Goal: Information Seeking & Learning: Learn about a topic

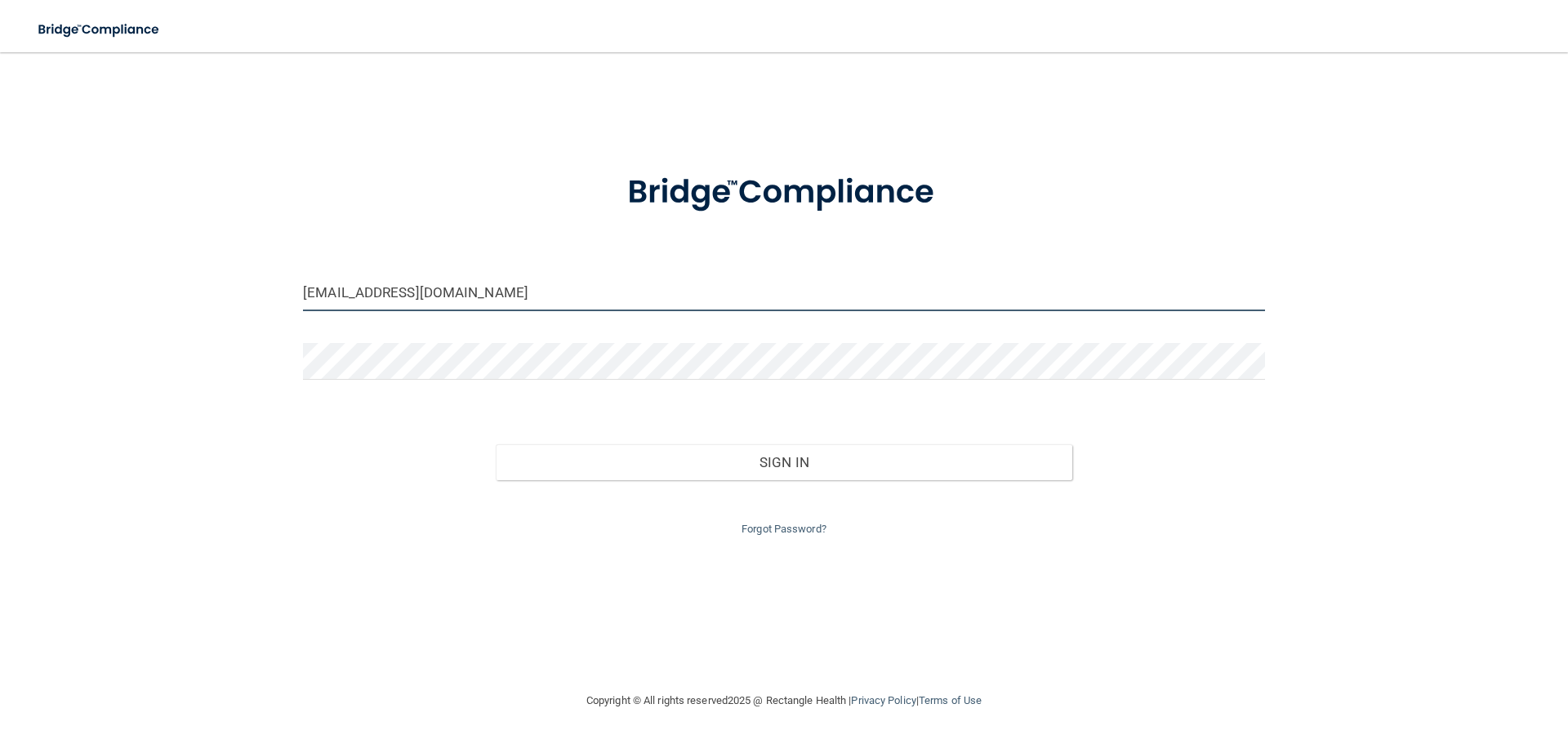
drag, startPoint x: 457, startPoint y: 302, endPoint x: 202, endPoint y: 300, distance: 255.0
click at [202, 300] on div "bristolhorton@gmail.com Invalid email/password. You don't have permission to ac…" at bounding box center [784, 372] width 1503 height 606
type input "[EMAIL_ADDRESS][DOMAIN_NAME]"
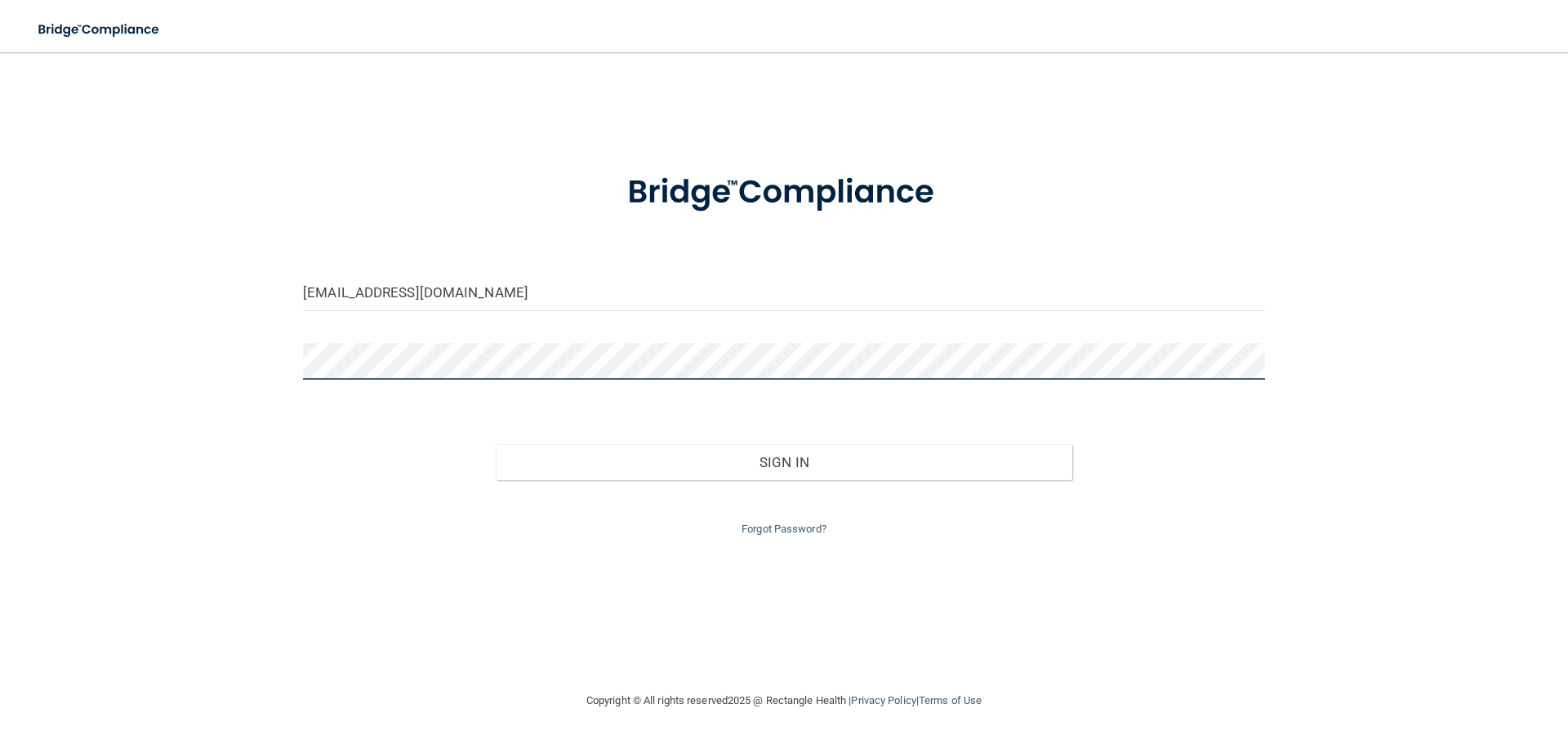
click at [264, 365] on div "info@parksidedentistrymissoula.com Invalid email/password. You don't have permi…" at bounding box center [784, 372] width 1503 height 606
click at [740, 485] on div "Forgot Password?" at bounding box center [784, 510] width 987 height 59
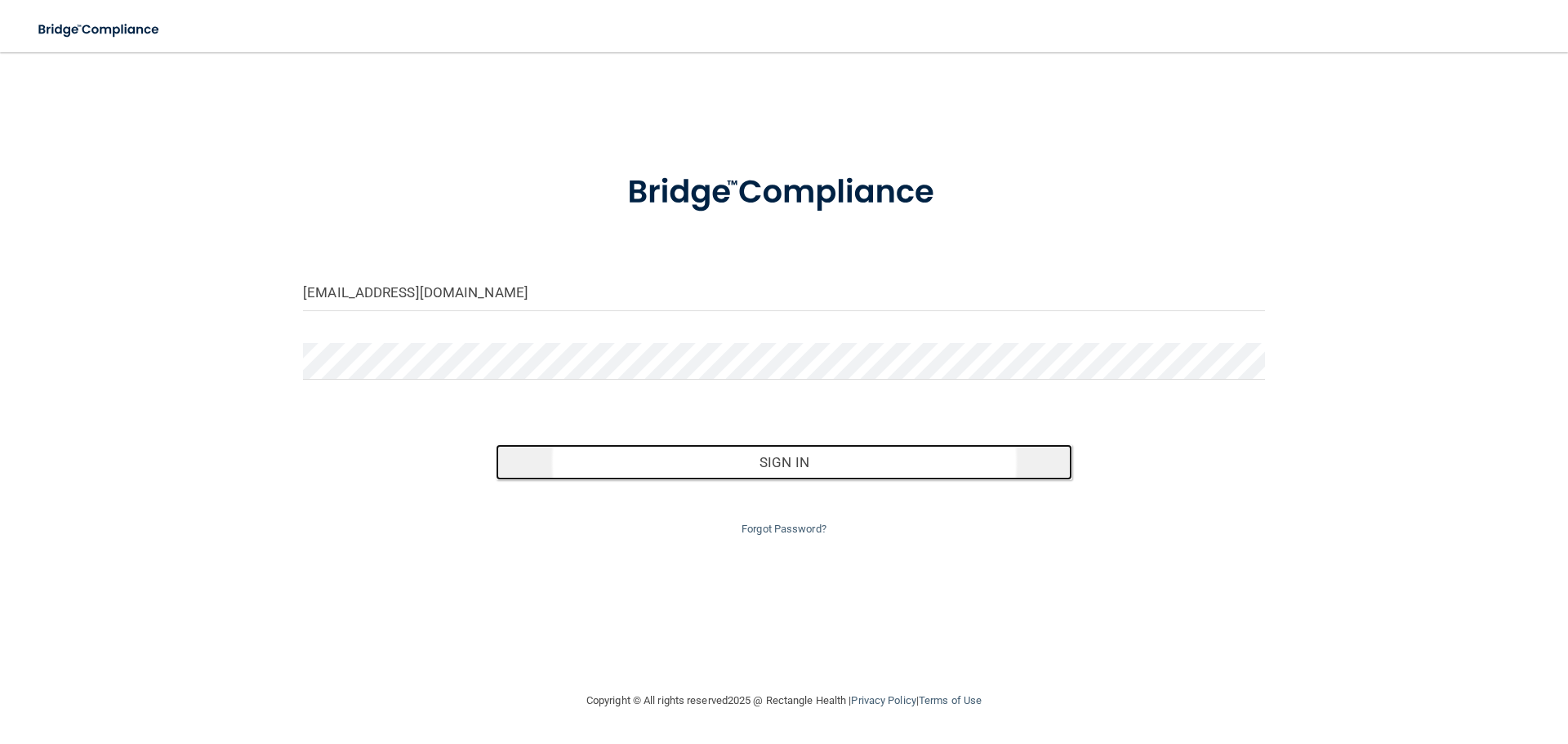
click at [738, 461] on button "Sign In" at bounding box center [785, 462] width 578 height 36
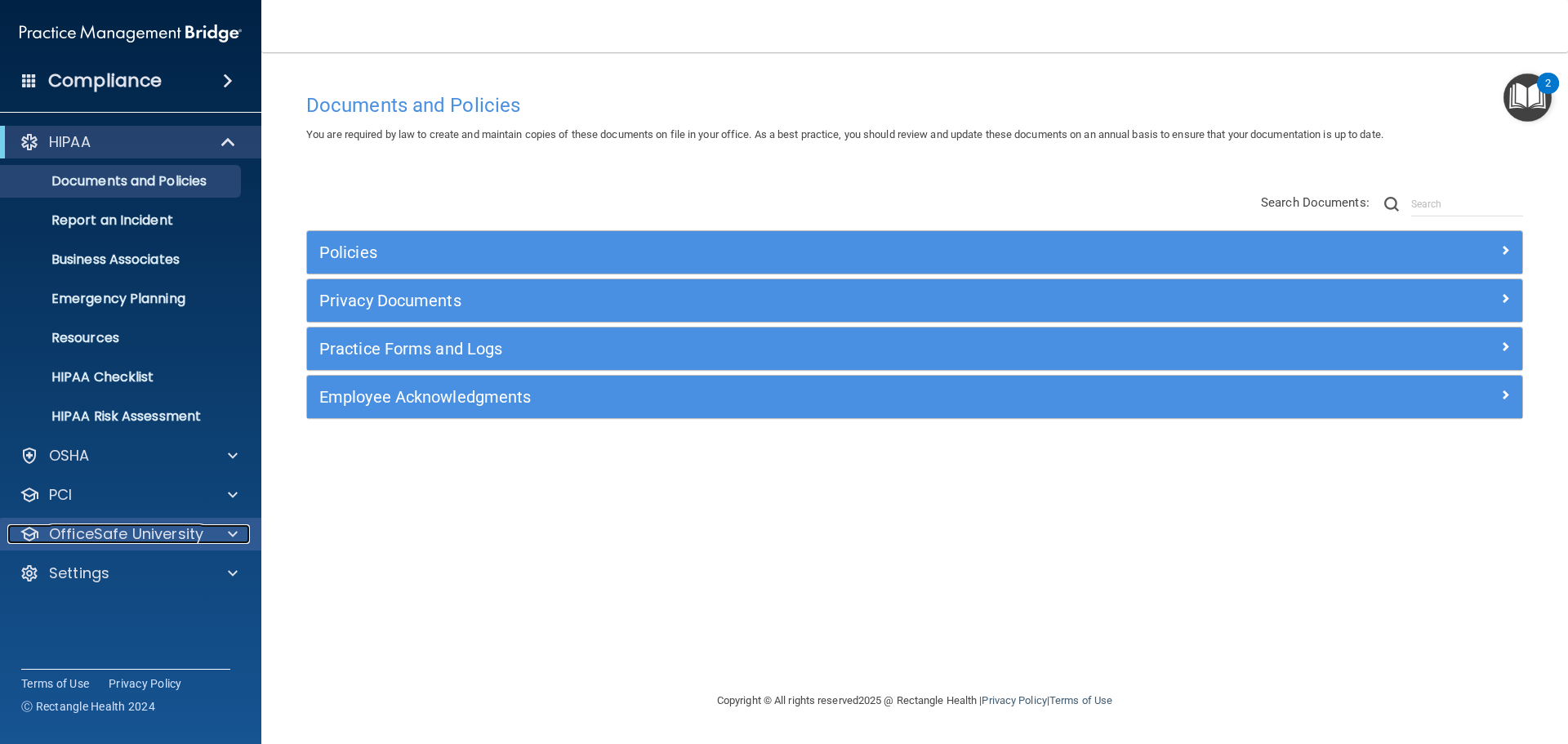
click at [168, 539] on p "OfficeSafe University" at bounding box center [126, 534] width 155 height 20
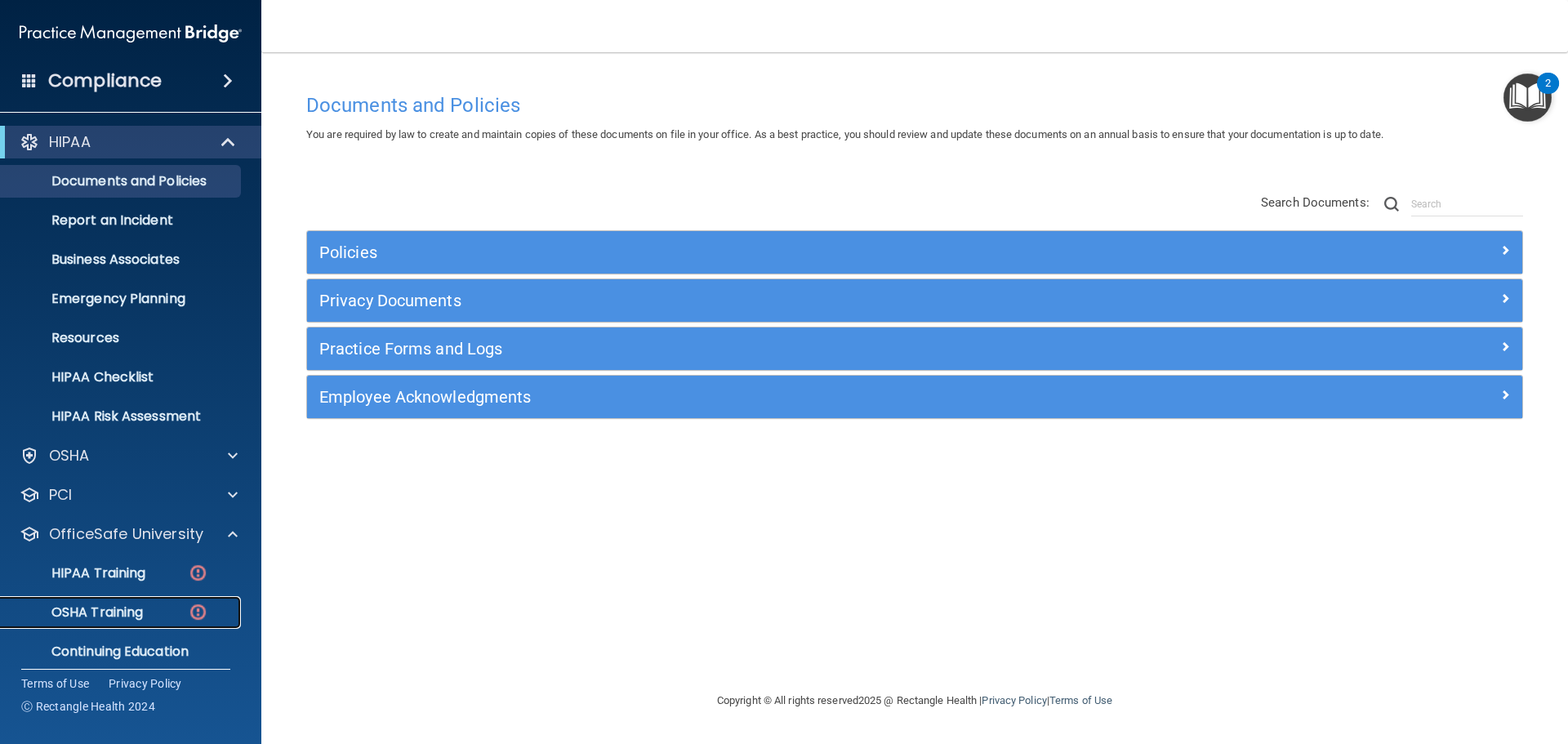
click at [155, 613] on div "OSHA Training" at bounding box center [122, 613] width 223 height 16
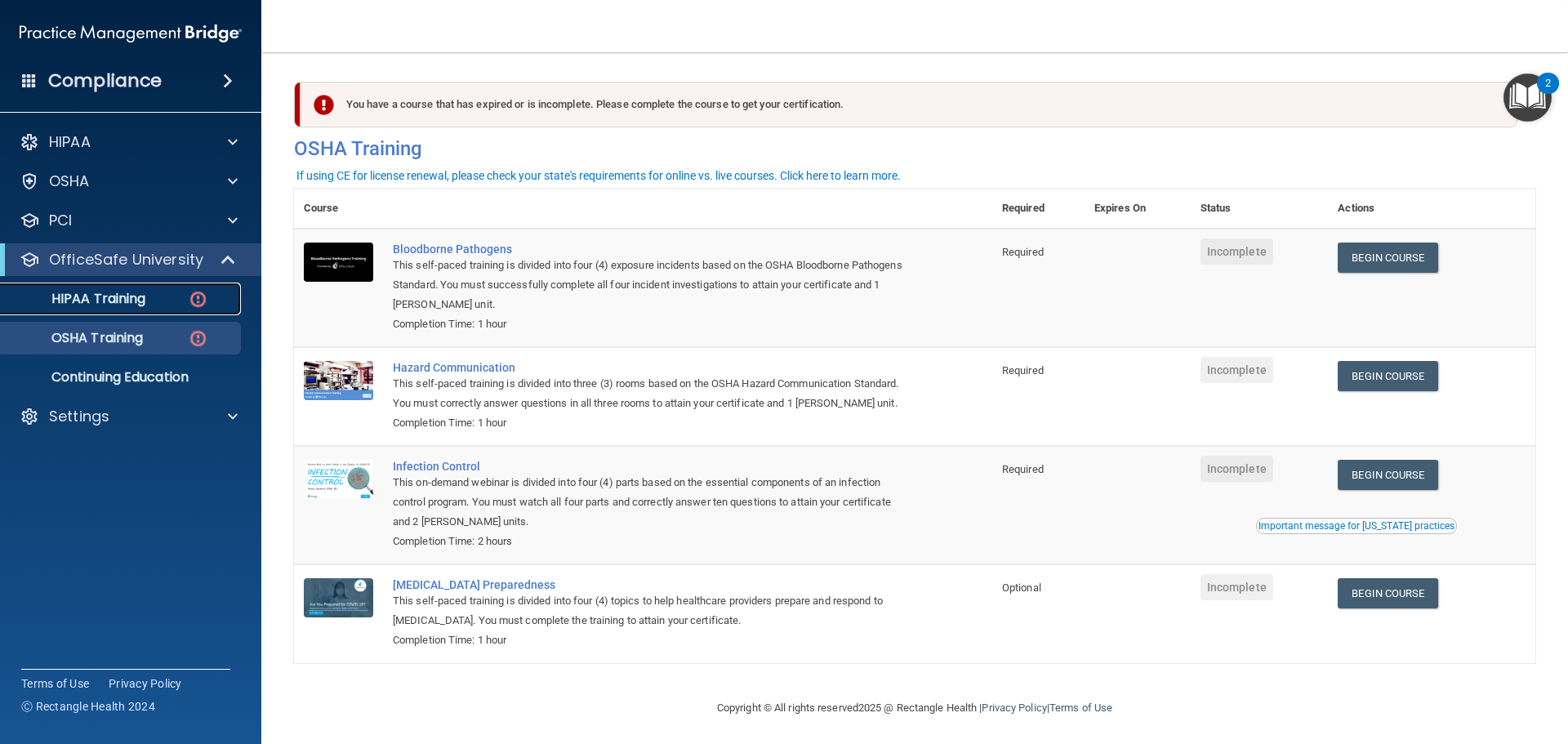
click at [119, 287] on link "HIPAA Training" at bounding box center [112, 299] width 257 height 33
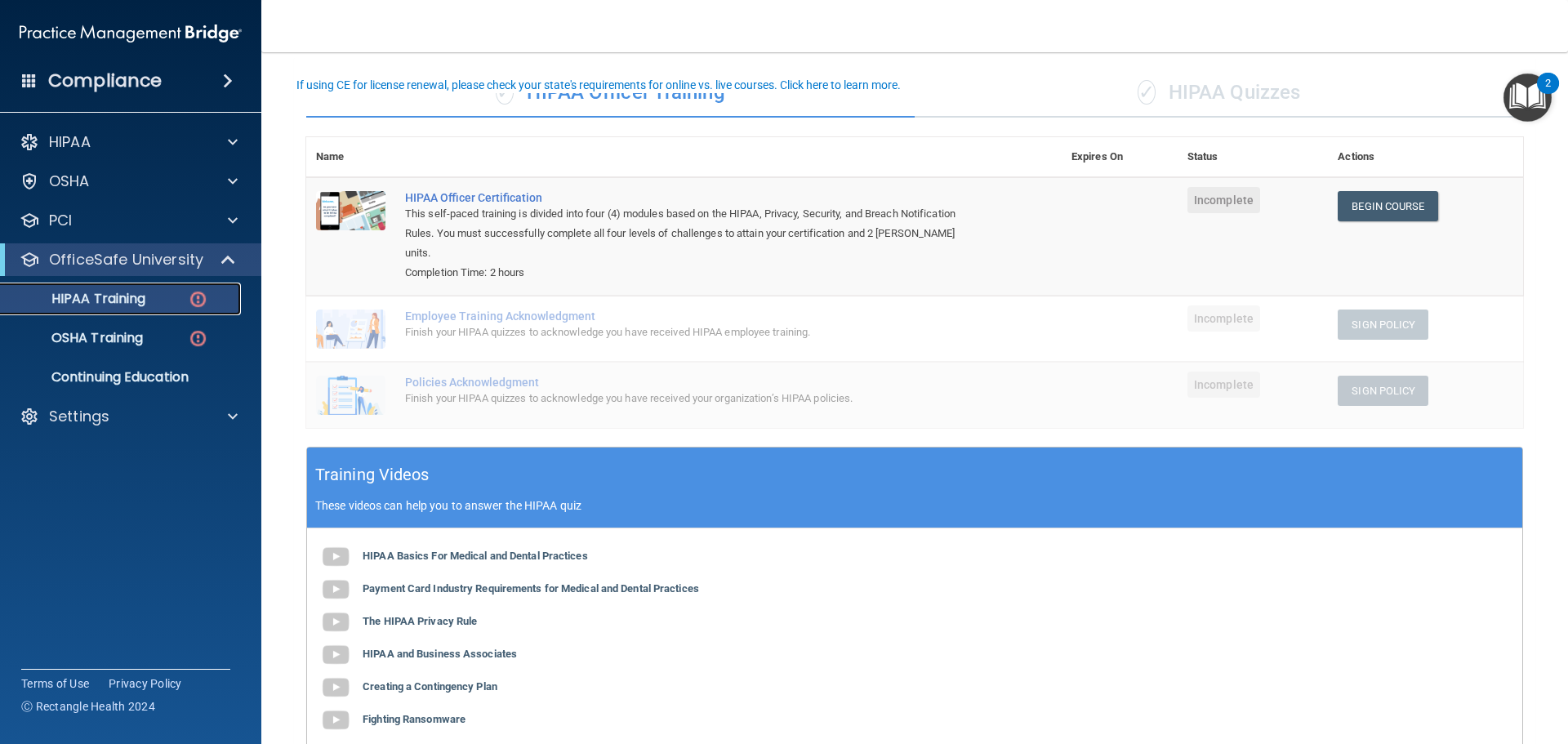
scroll to position [82, 0]
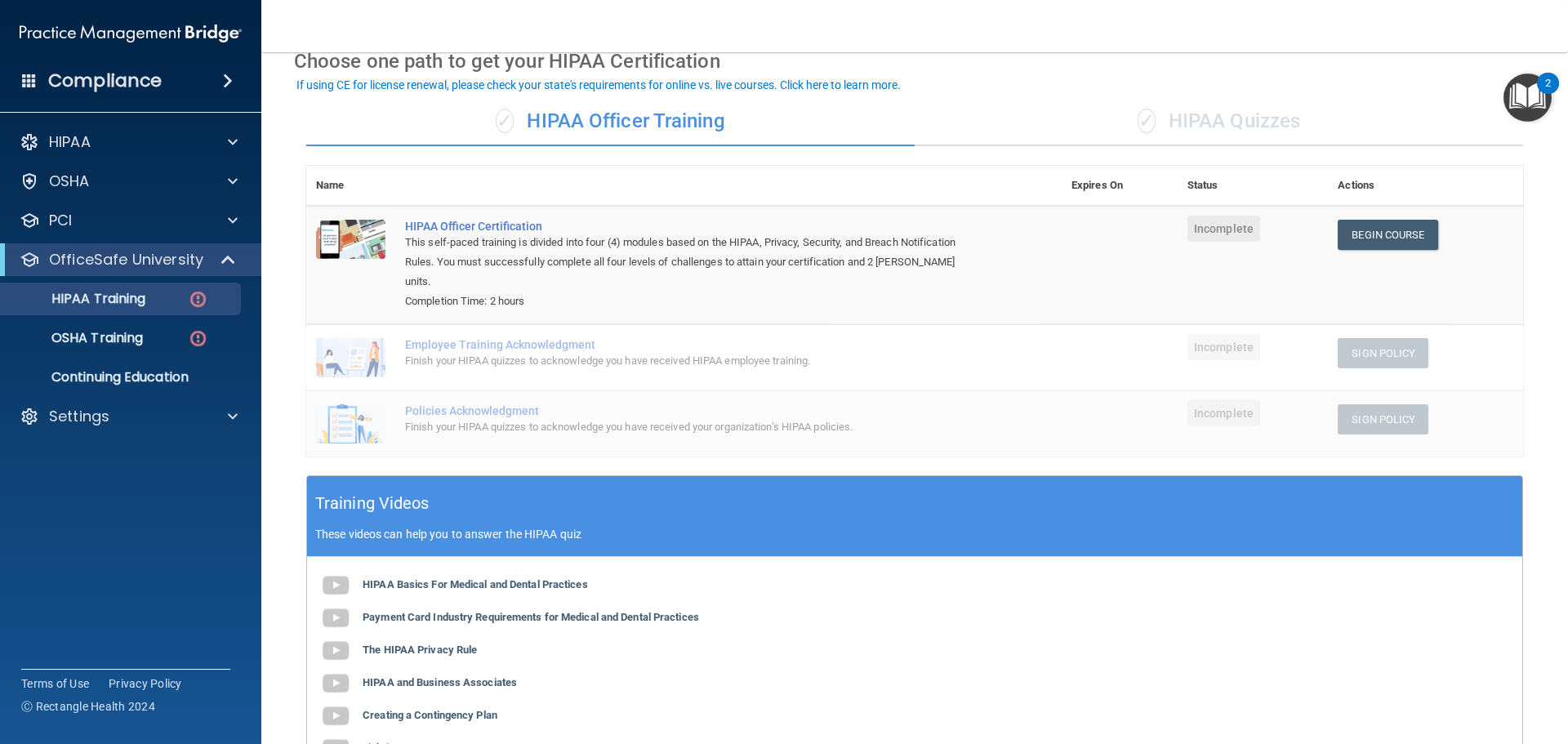
click at [1195, 124] on div "✓ HIPAA Quizzes" at bounding box center [1219, 122] width 609 height 49
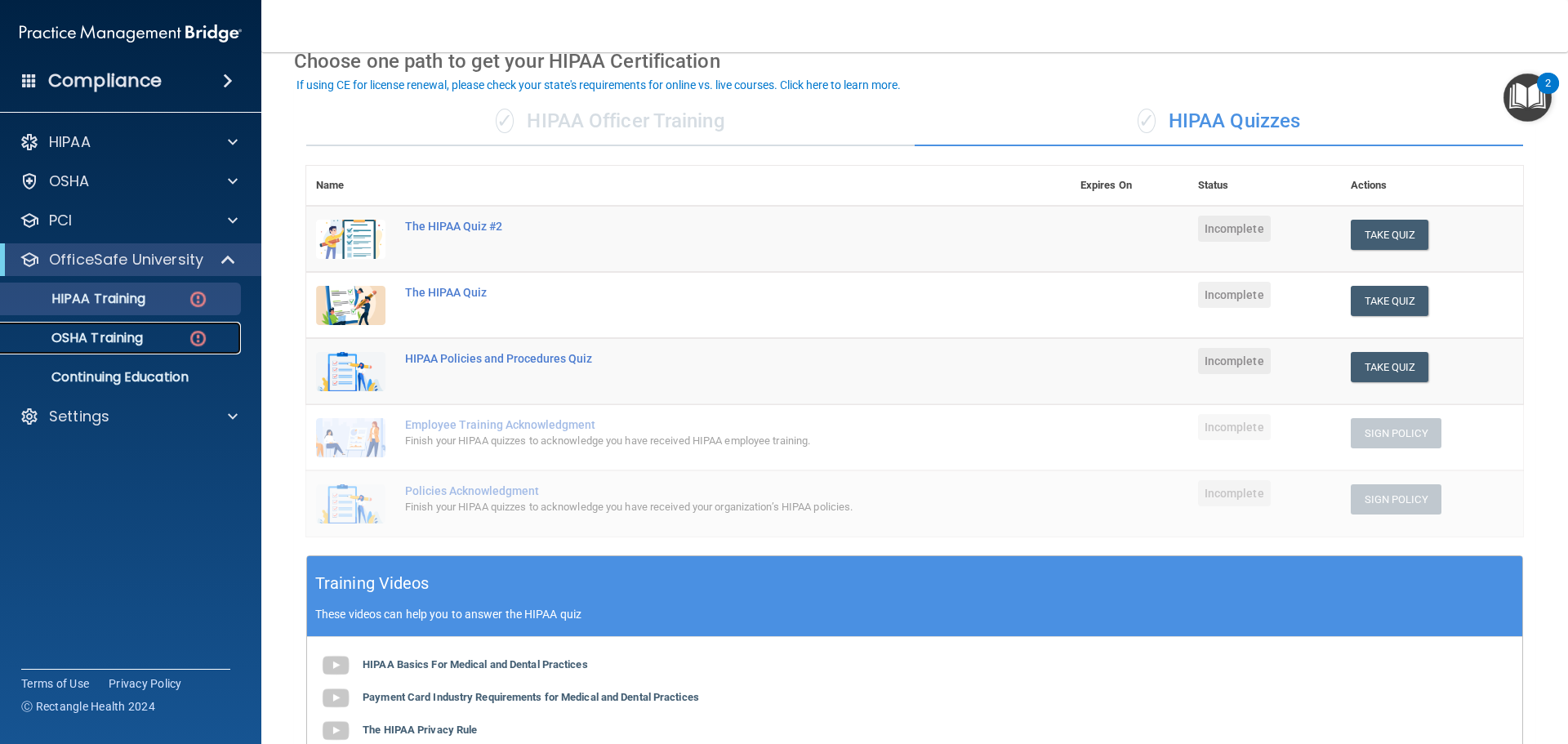
click at [85, 333] on p "OSHA Training" at bounding box center [77, 338] width 133 height 16
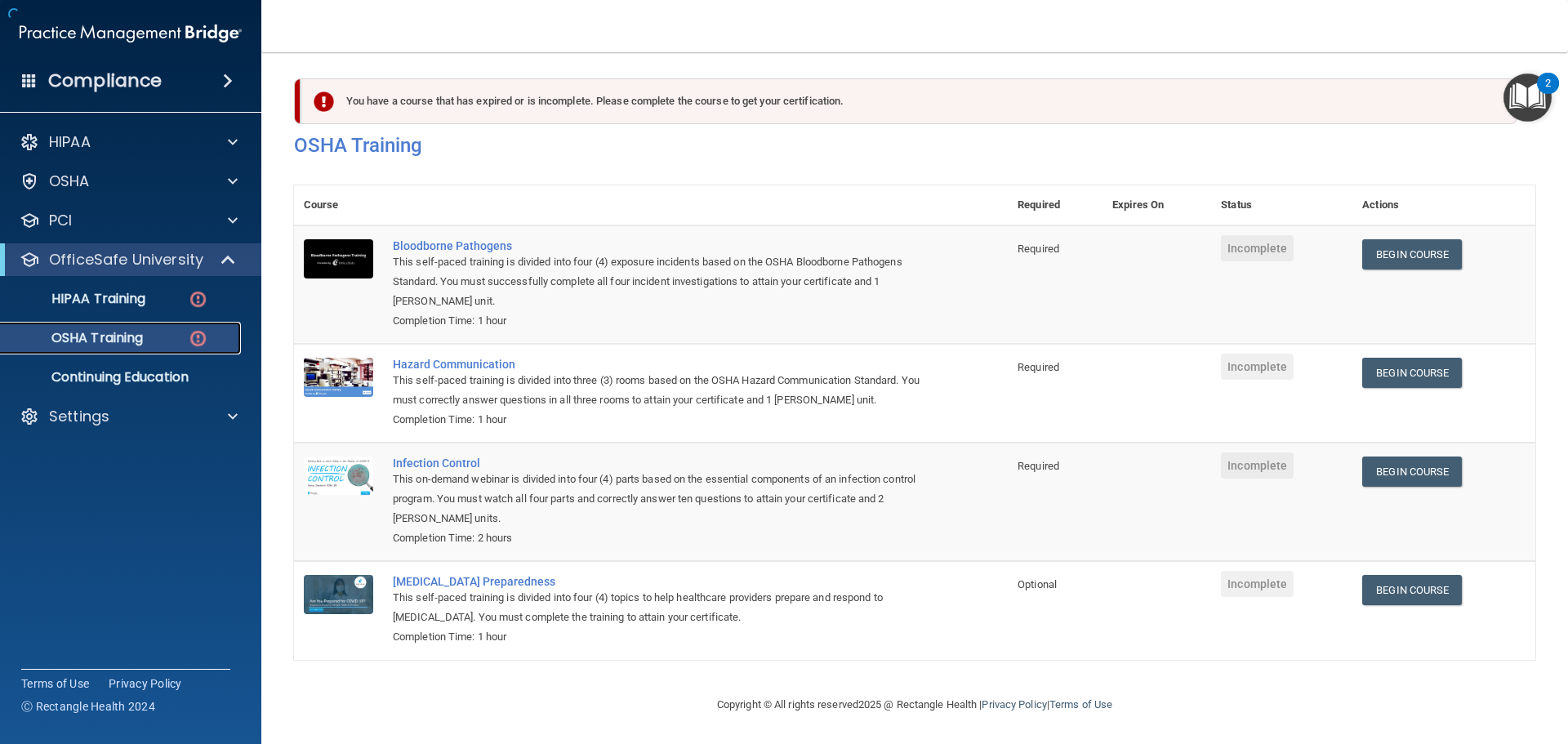
scroll to position [27, 0]
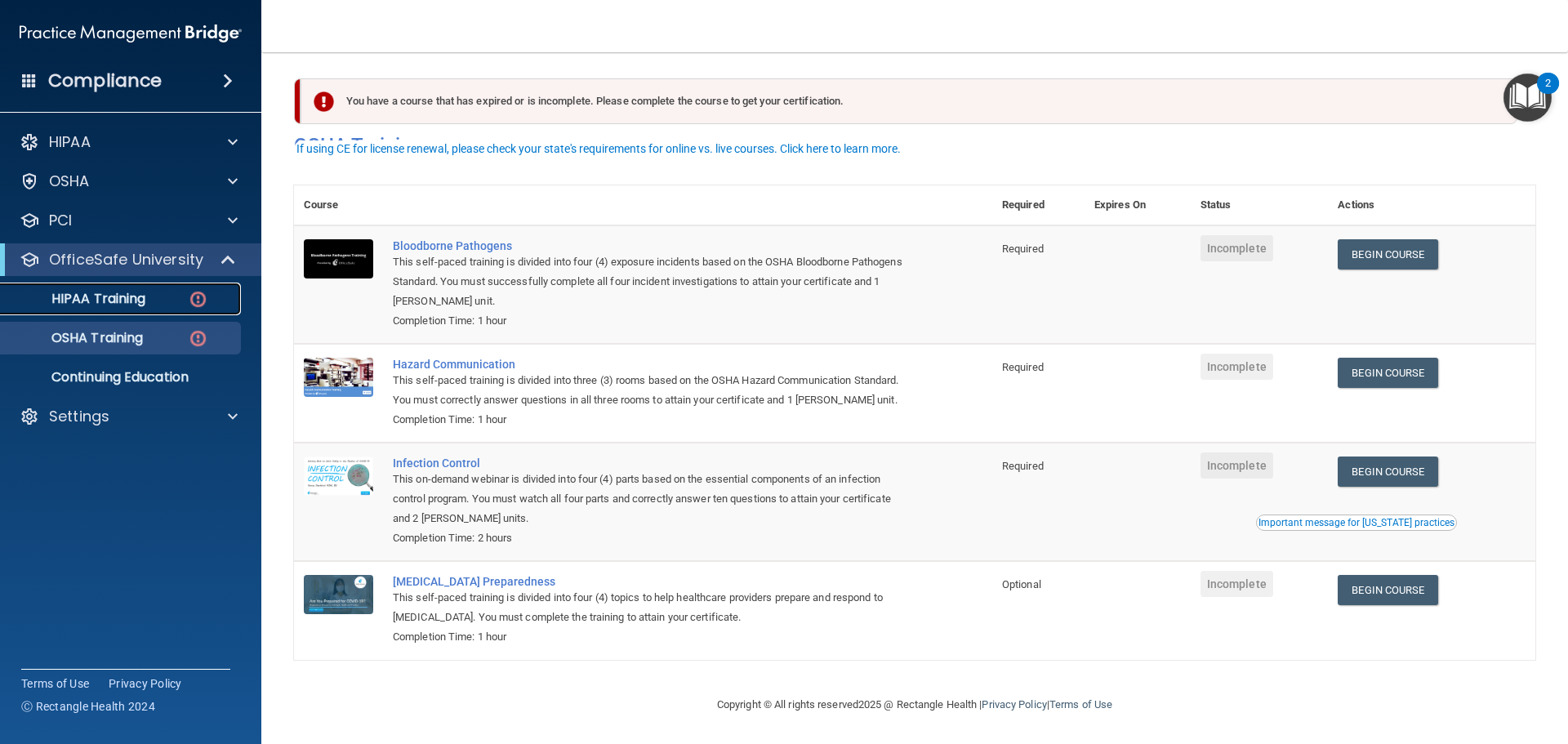
click at [146, 305] on p "HIPAA Training" at bounding box center [78, 299] width 135 height 16
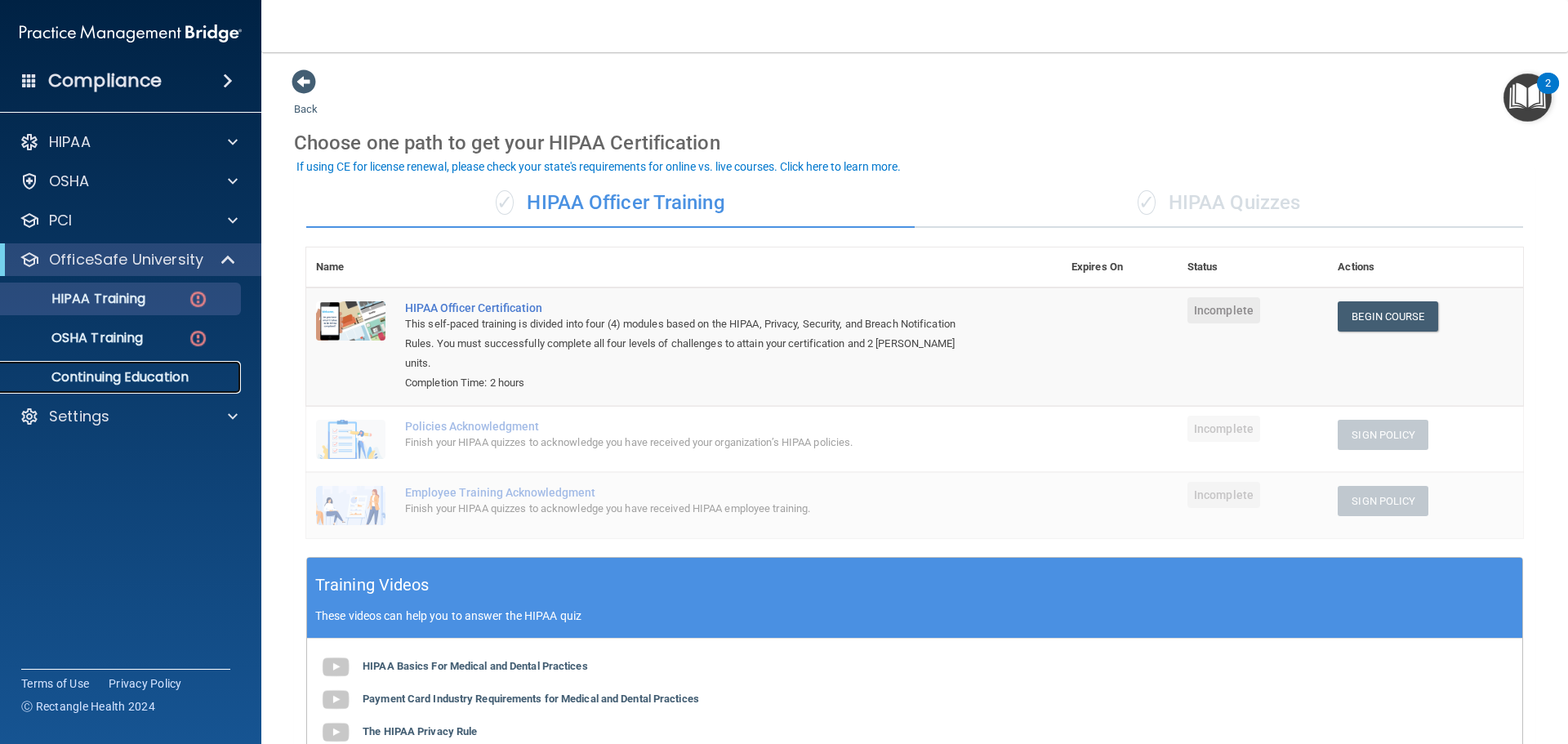
click at [153, 372] on p "Continuing Education" at bounding box center [122, 377] width 223 height 16
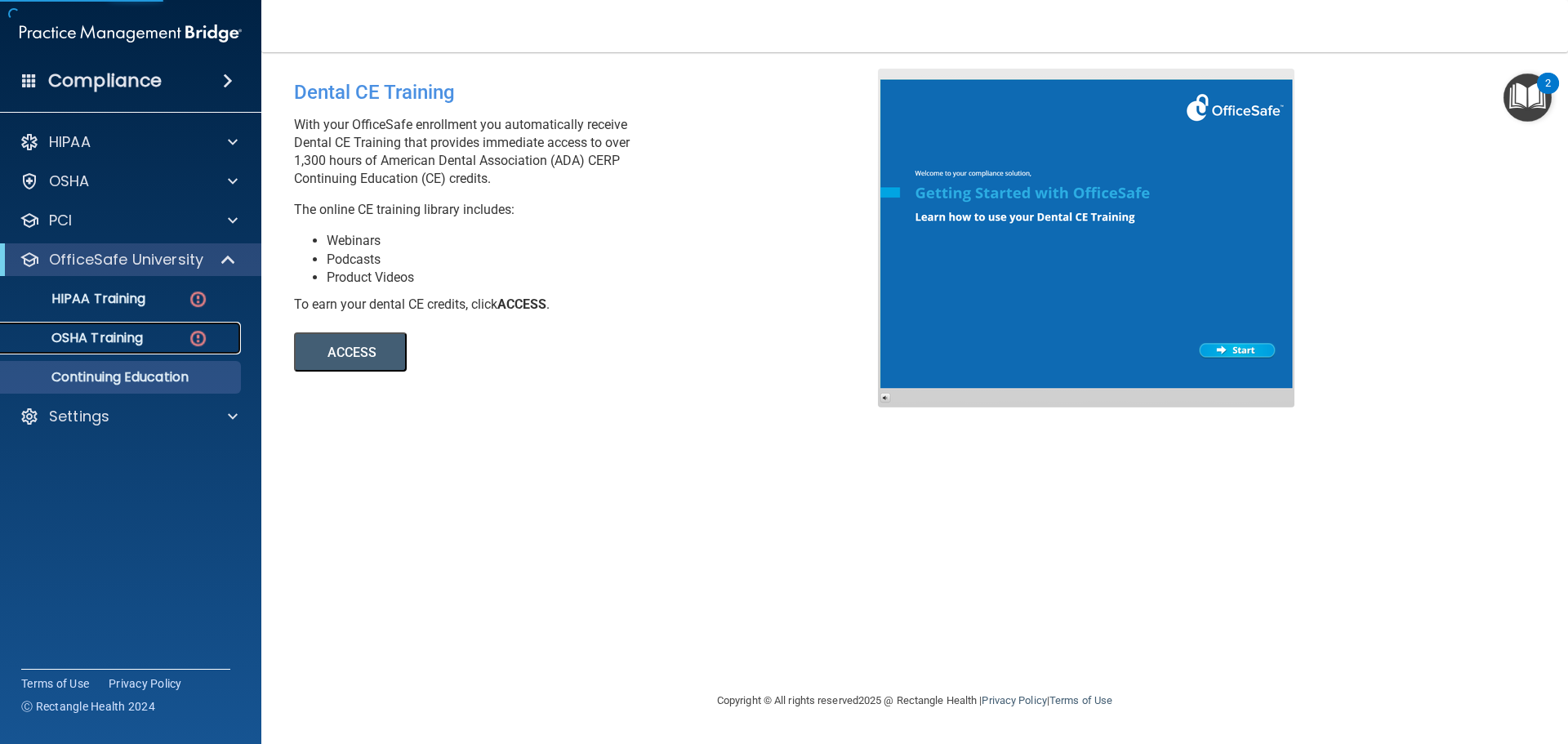
click at [143, 344] on p "OSHA Training" at bounding box center [77, 338] width 133 height 16
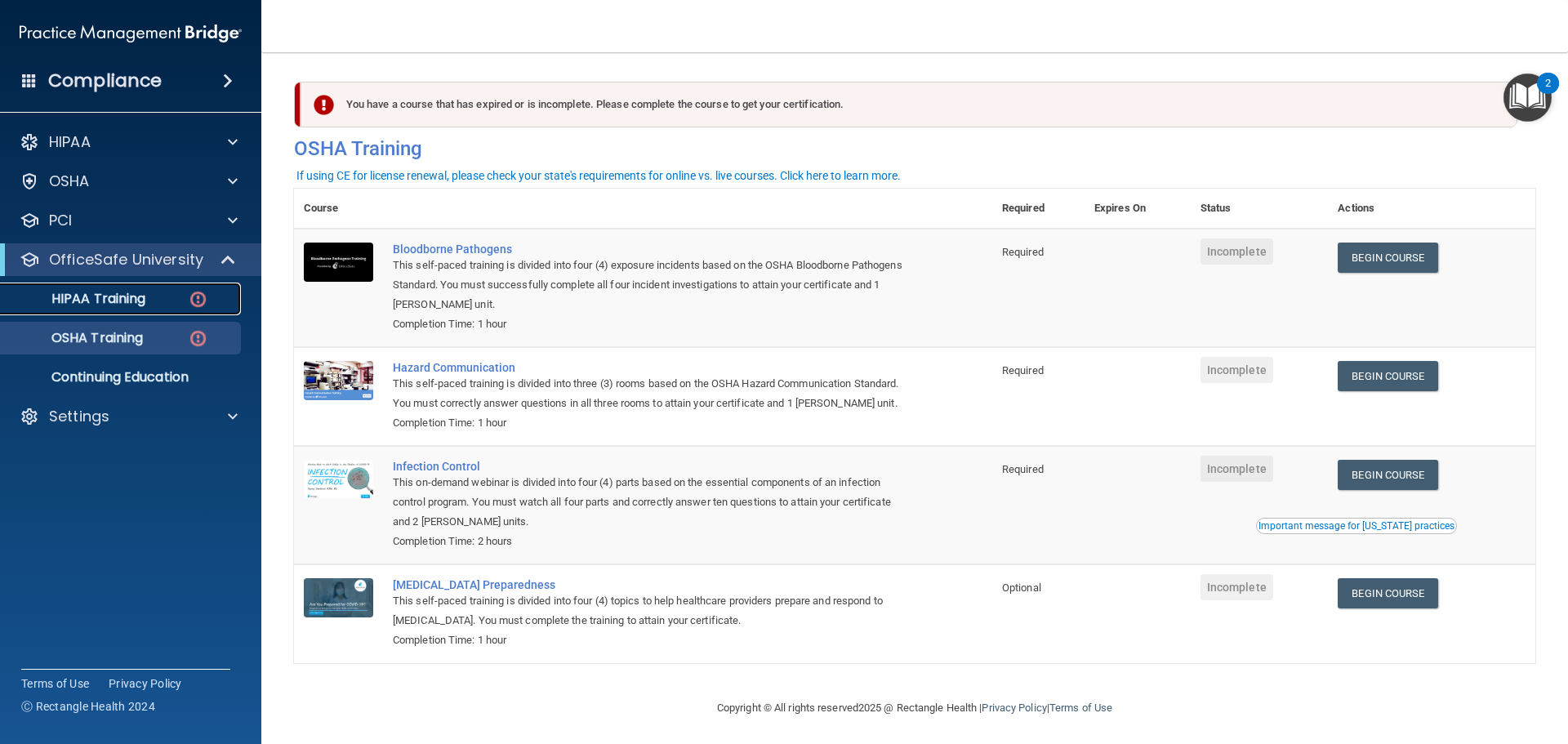
click at [140, 304] on p "HIPAA Training" at bounding box center [78, 299] width 135 height 16
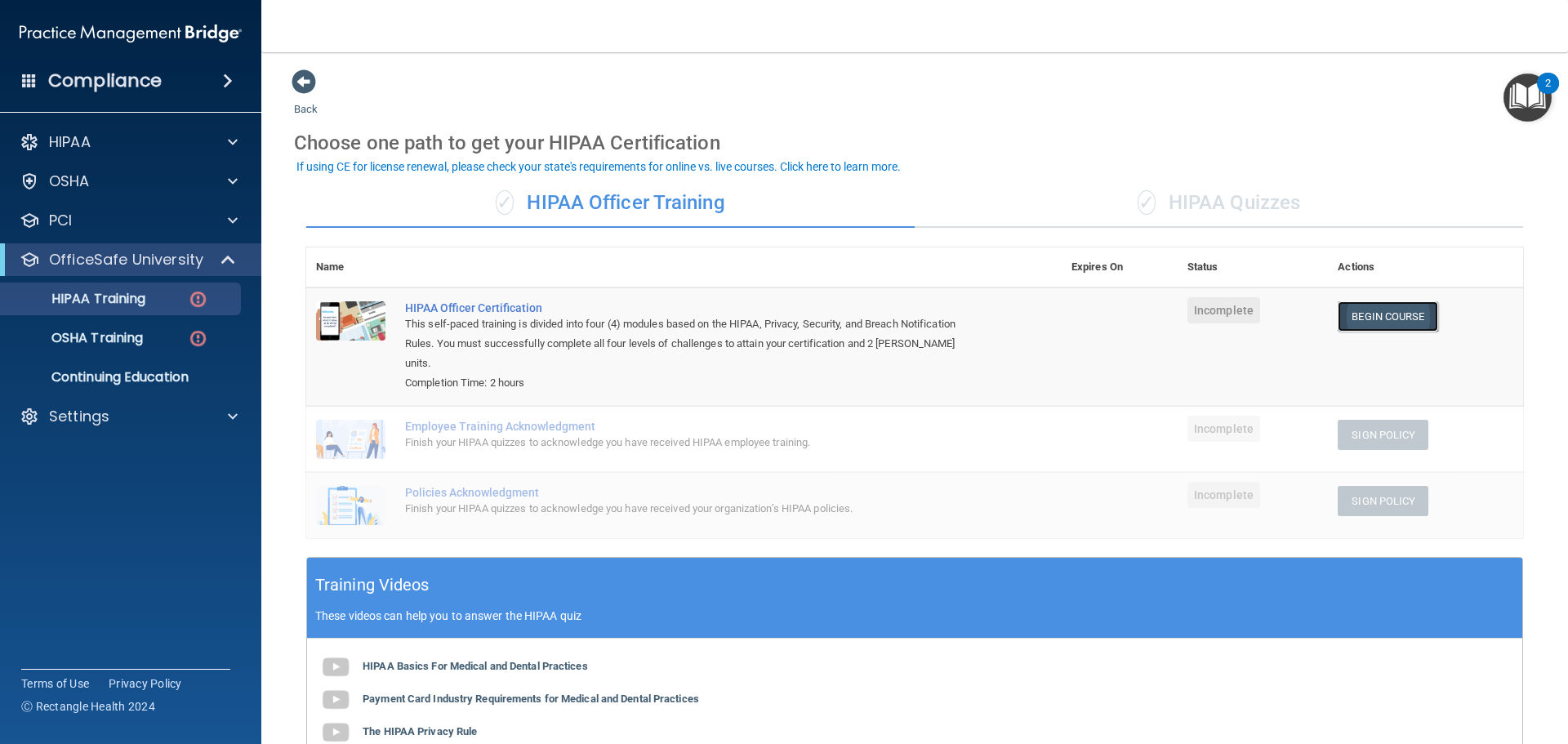
click at [1378, 315] on link "Begin Course" at bounding box center [1388, 316] width 100 height 30
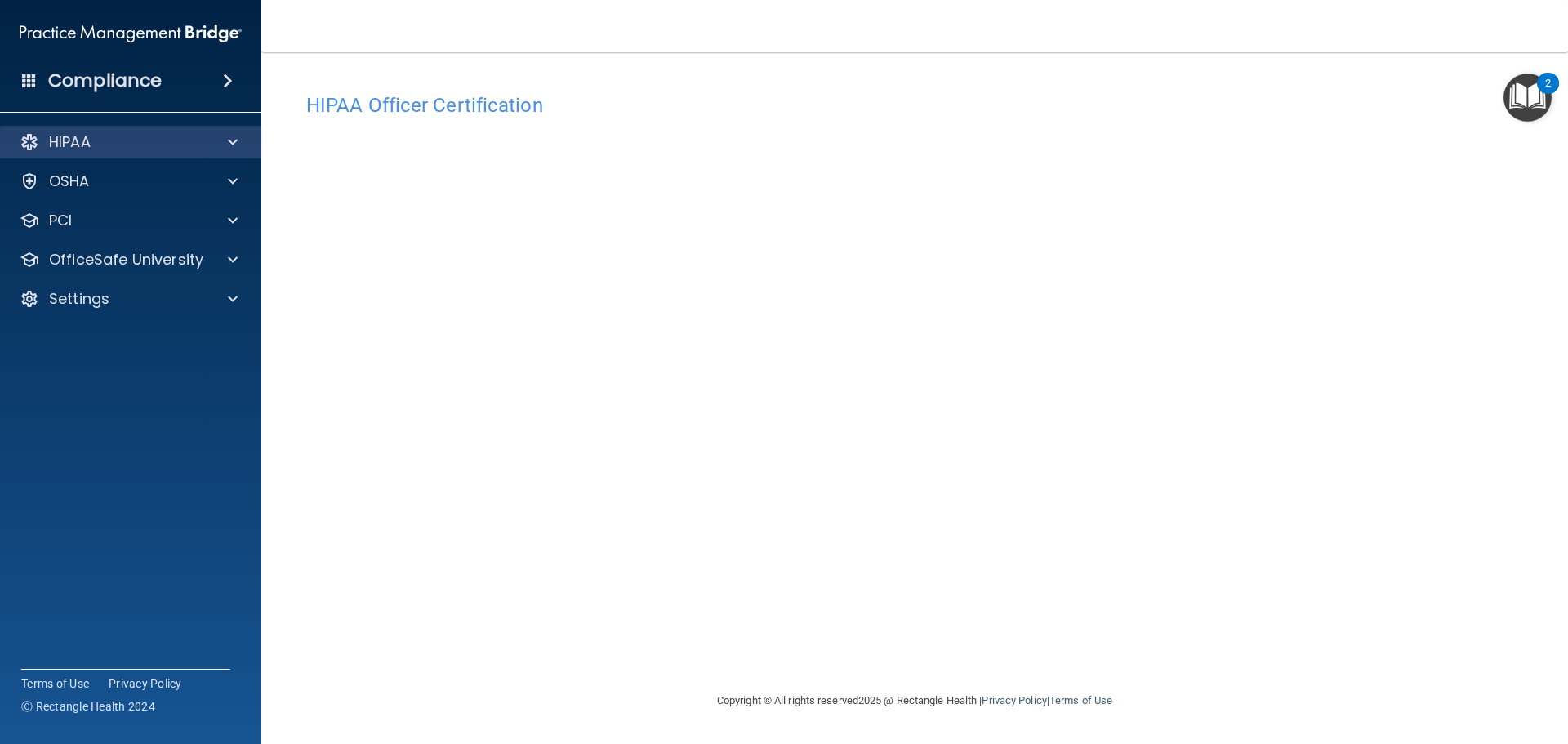
click at [140, 155] on div "HIPAA" at bounding box center [131, 142] width 262 height 33
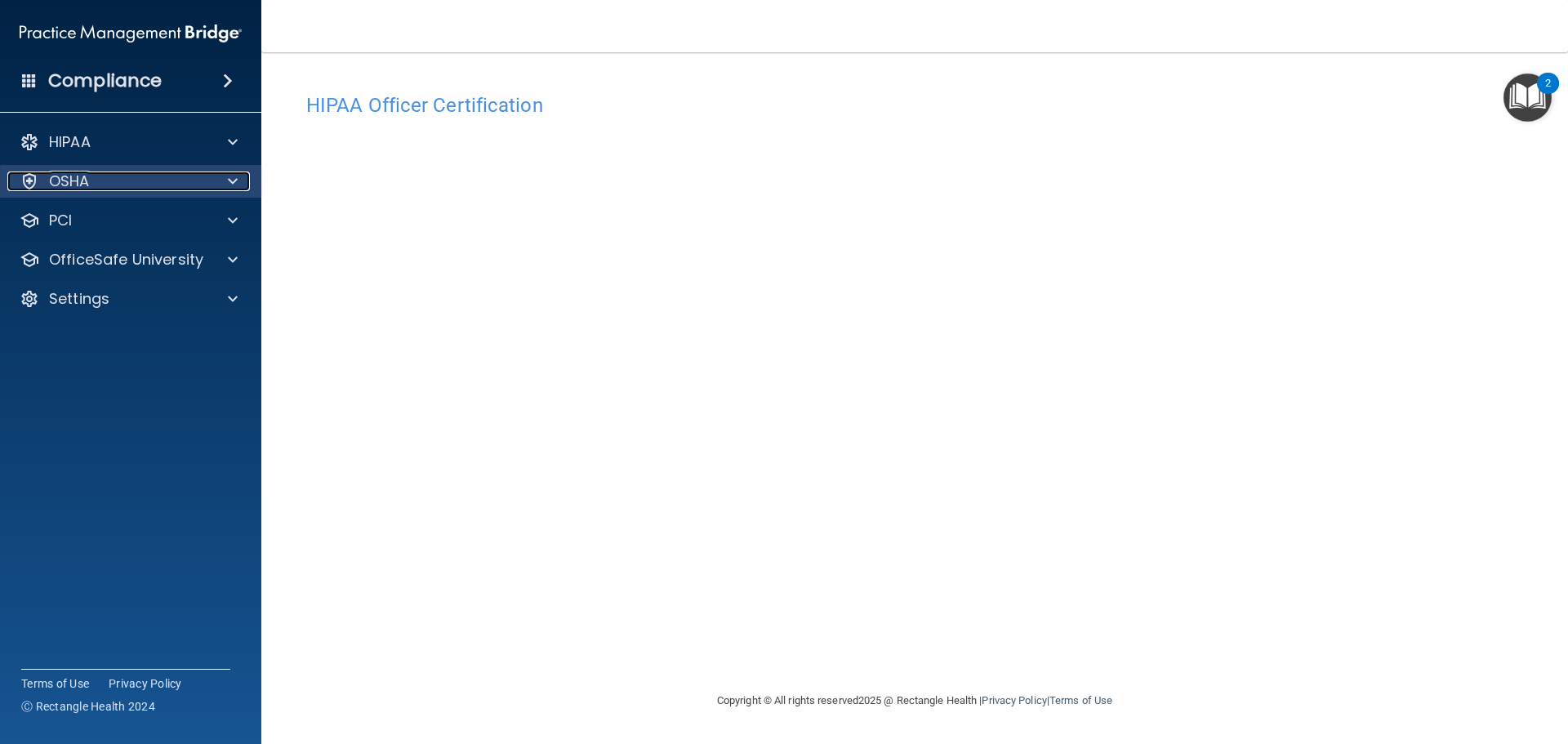
click at [158, 174] on div "OSHA" at bounding box center [109, 182] width 203 height 20
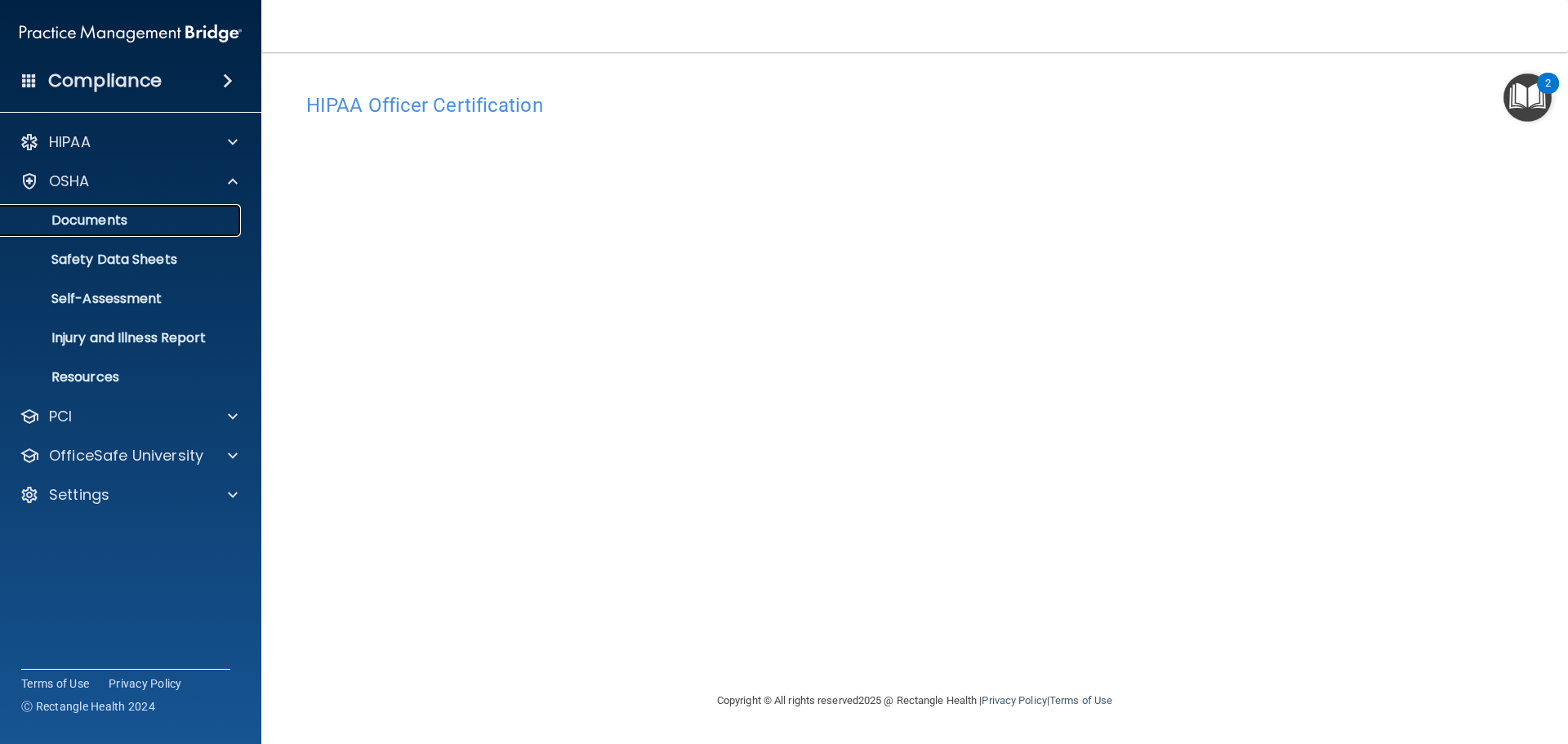
click at [103, 223] on p "Documents" at bounding box center [122, 220] width 223 height 16
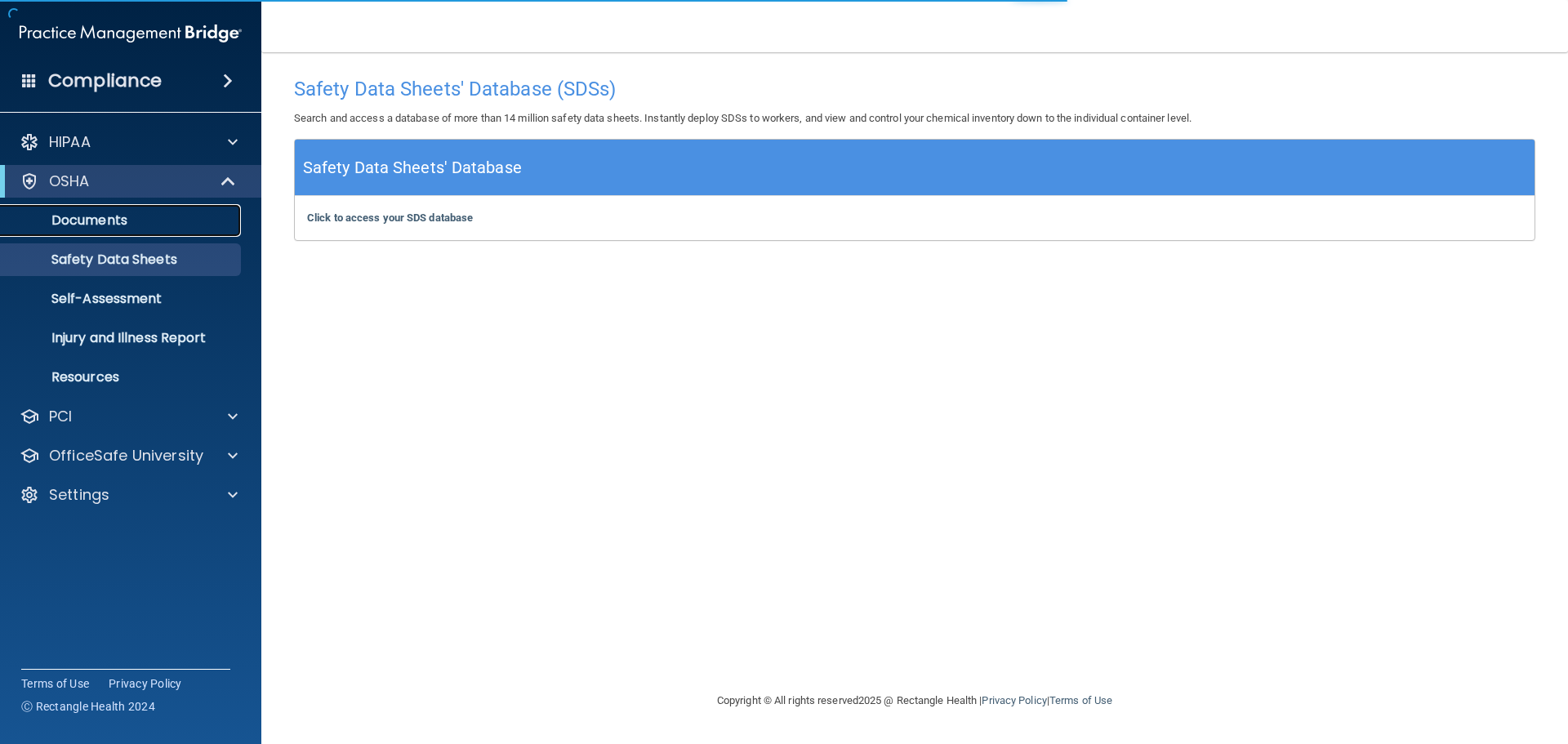
click at [121, 220] on p "Documents" at bounding box center [122, 220] width 223 height 16
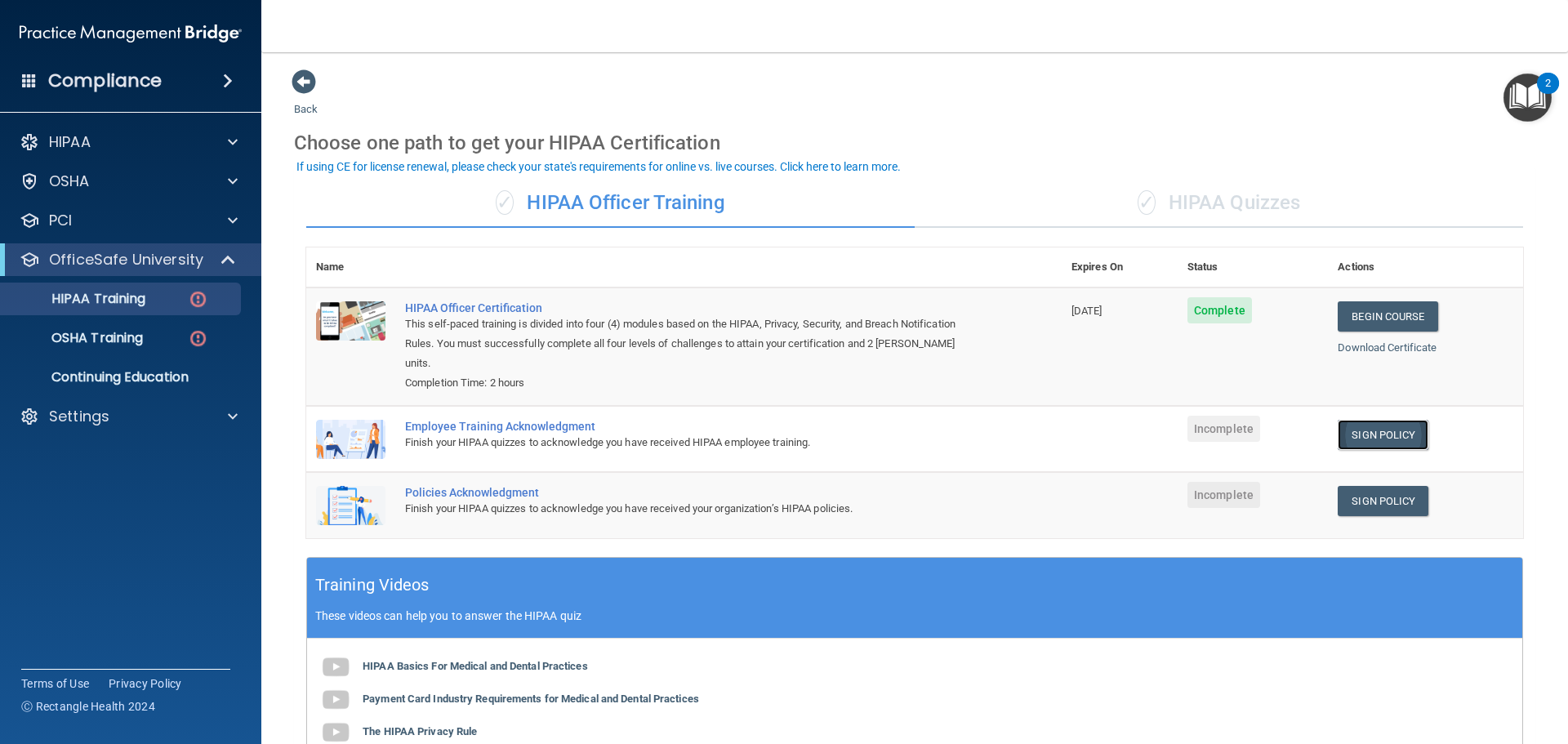
click at [1399, 442] on link "Sign Policy" at bounding box center [1383, 435] width 91 height 30
click at [115, 331] on p "OSHA Training" at bounding box center [77, 338] width 133 height 16
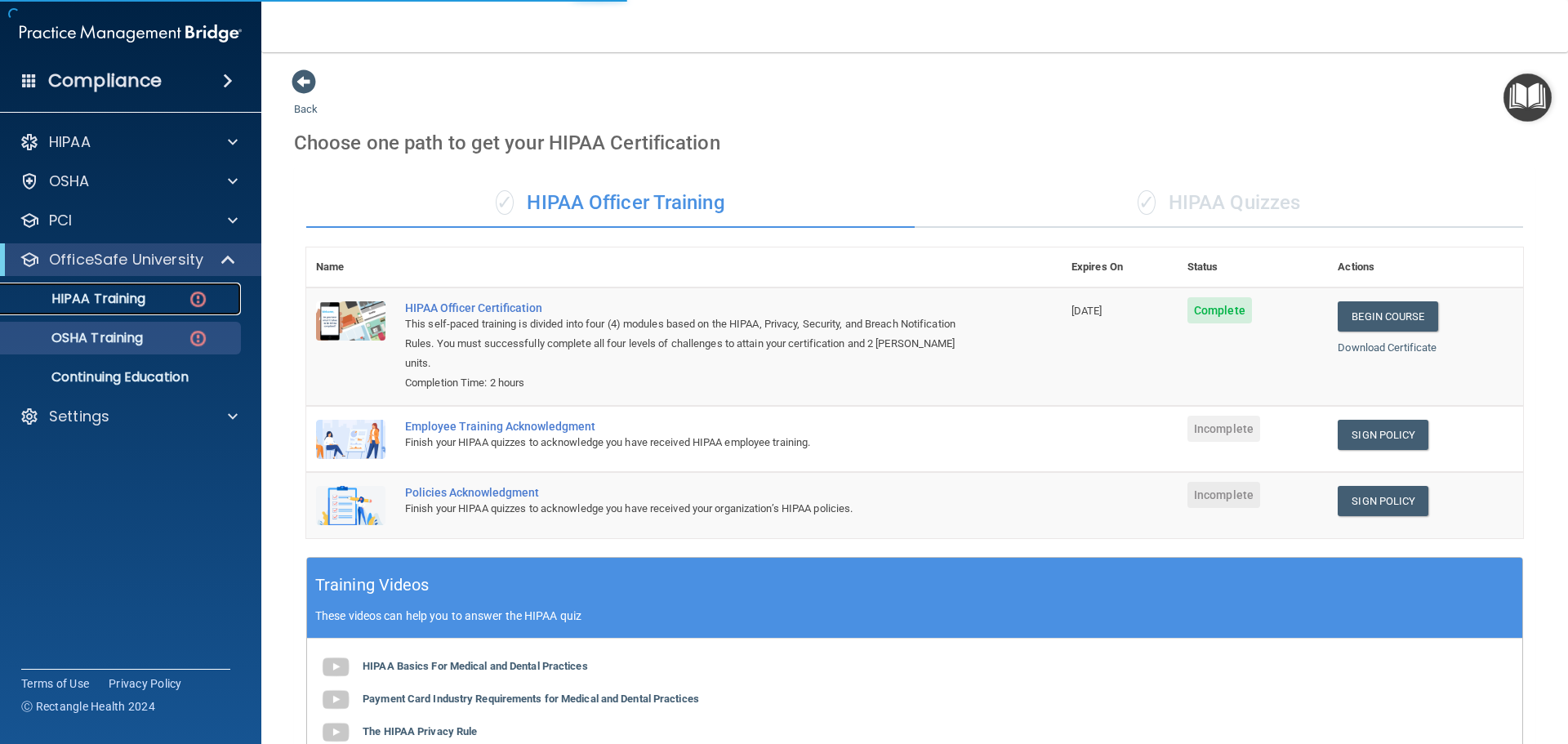
click at [115, 301] on p "HIPAA Training" at bounding box center [78, 299] width 135 height 16
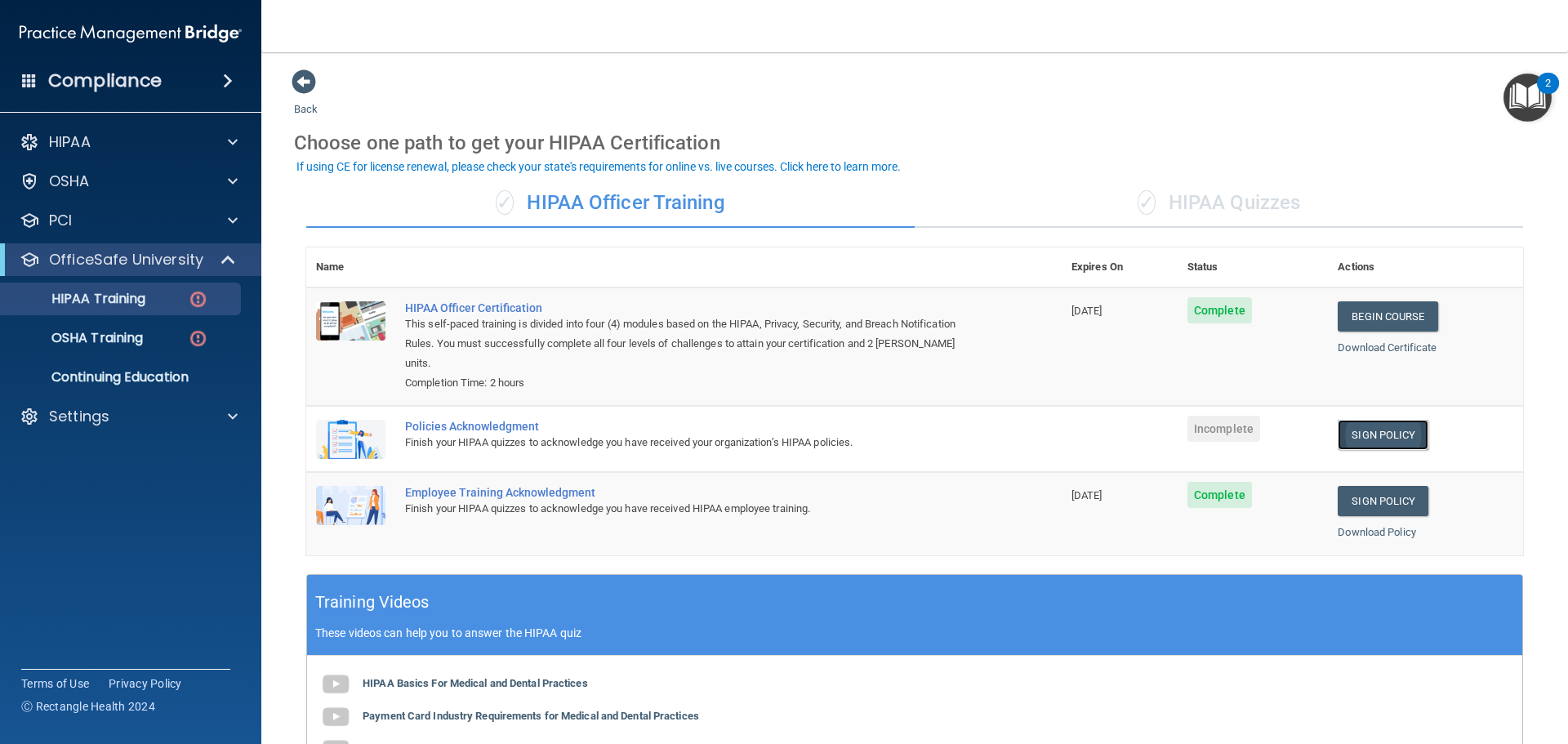
click at [1374, 427] on link "Sign Policy" at bounding box center [1383, 435] width 91 height 30
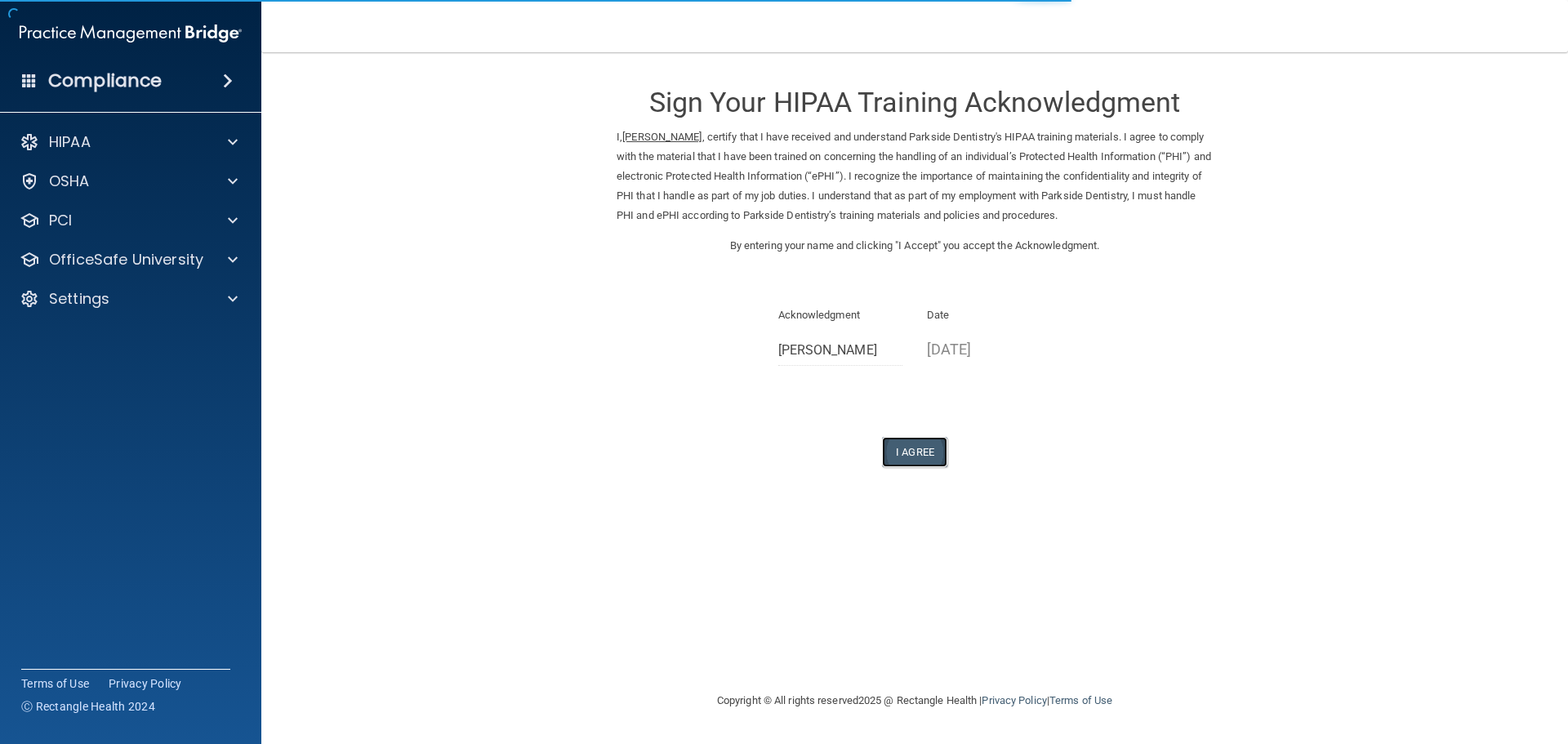
click at [918, 452] on button "I Agree" at bounding box center [915, 452] width 65 height 30
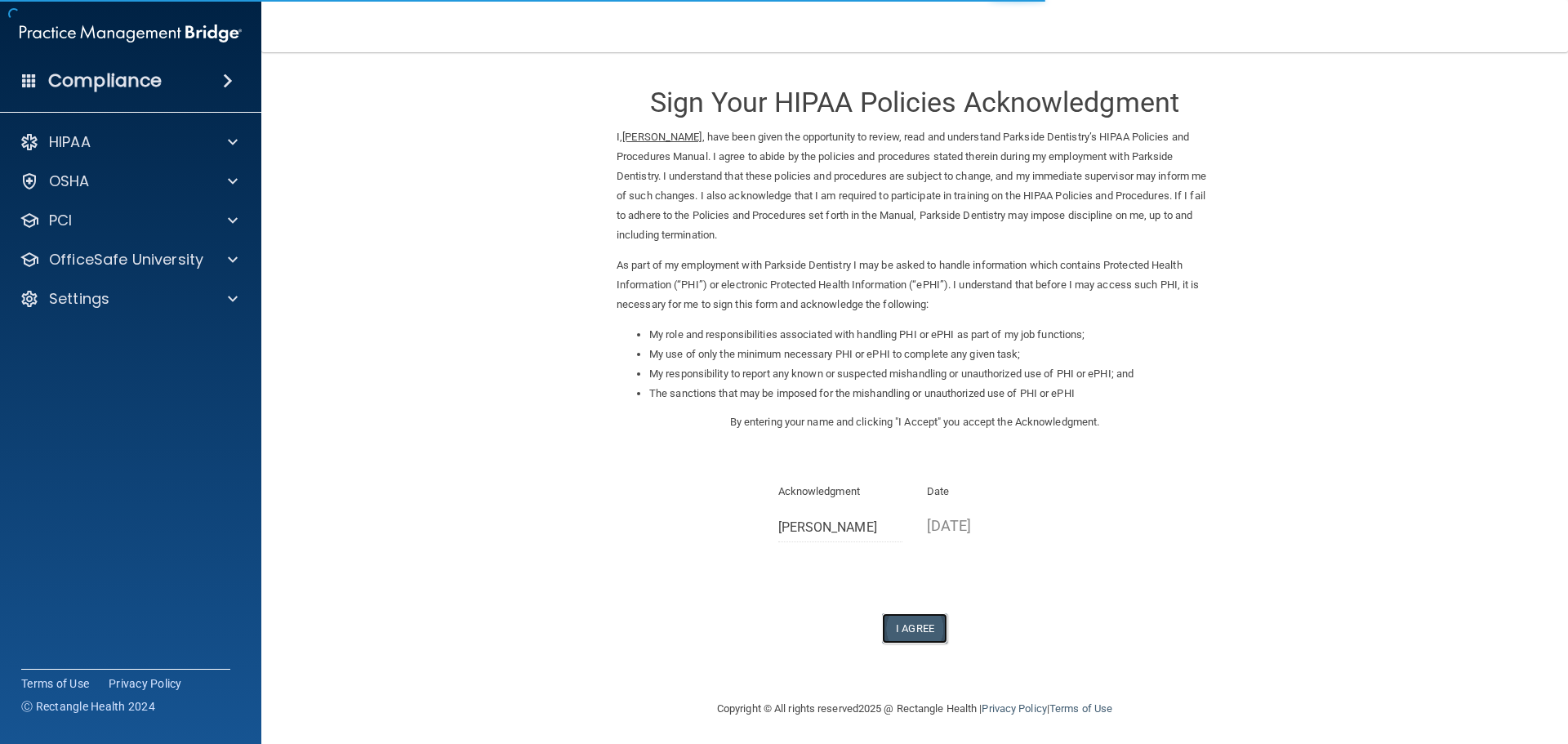
click at [916, 625] on button "I Agree" at bounding box center [915, 628] width 65 height 30
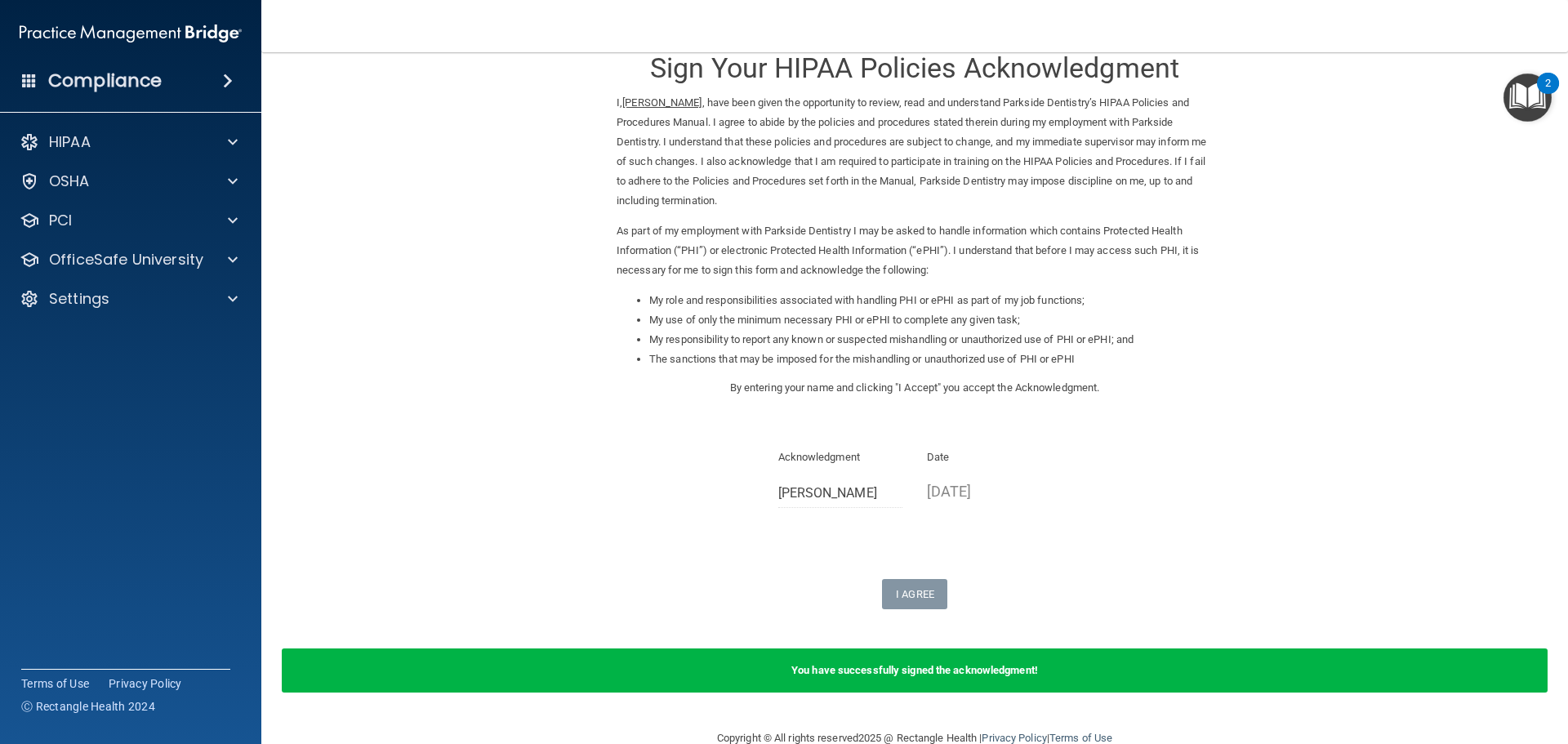
scroll to position [68, 0]
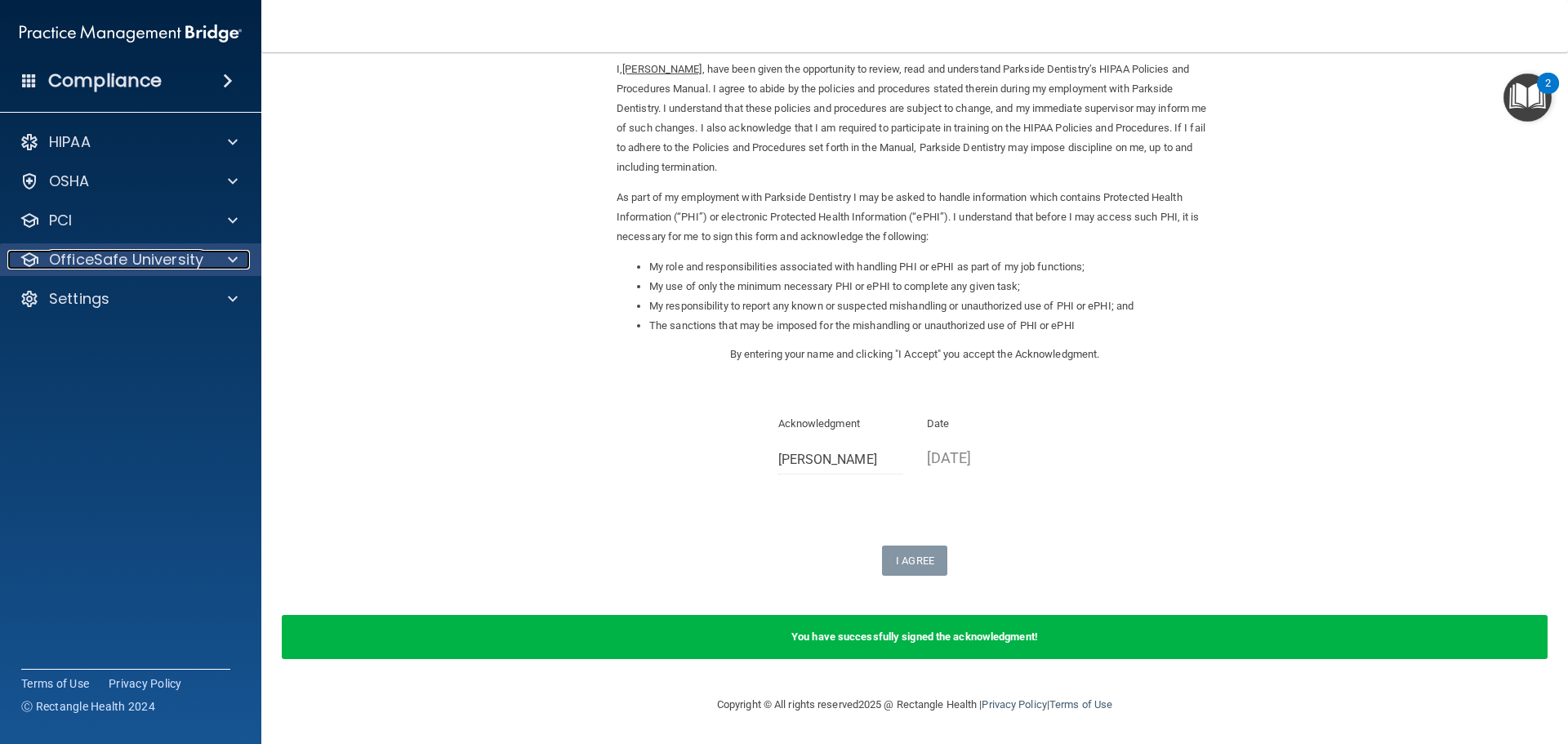
click at [127, 259] on p "OfficeSafe University" at bounding box center [126, 259] width 155 height 20
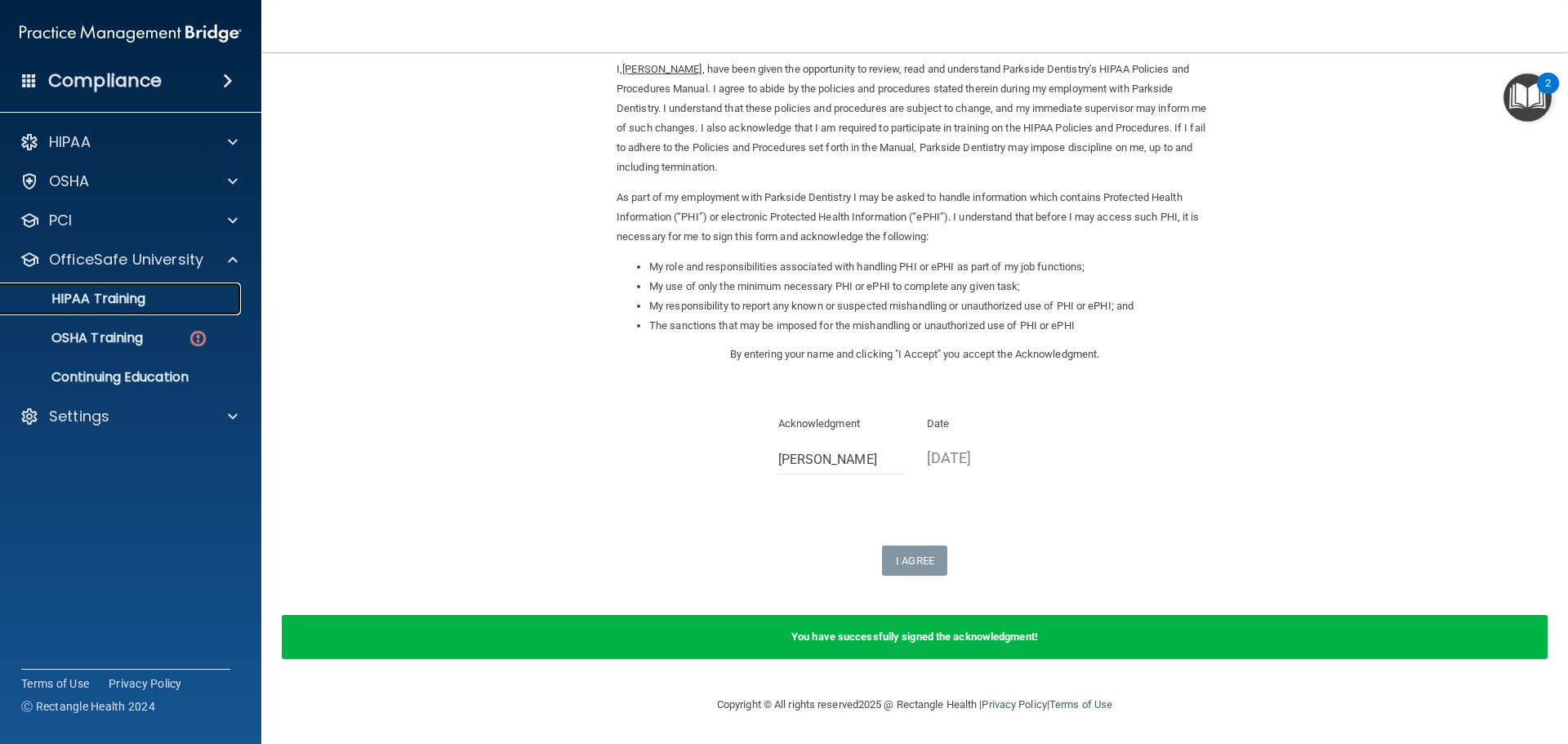
click at [125, 301] on p "HIPAA Training" at bounding box center [78, 299] width 135 height 16
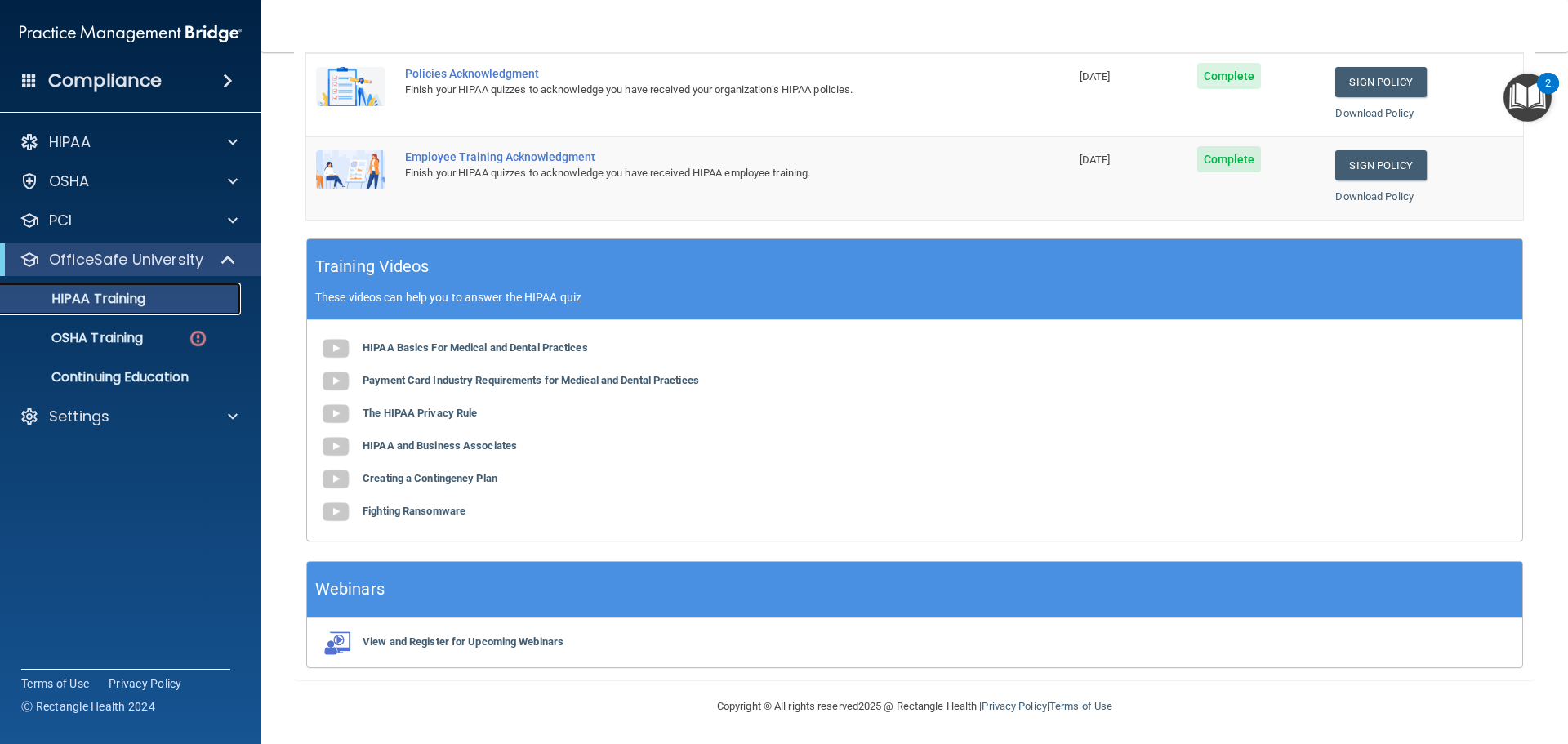
scroll to position [336, 0]
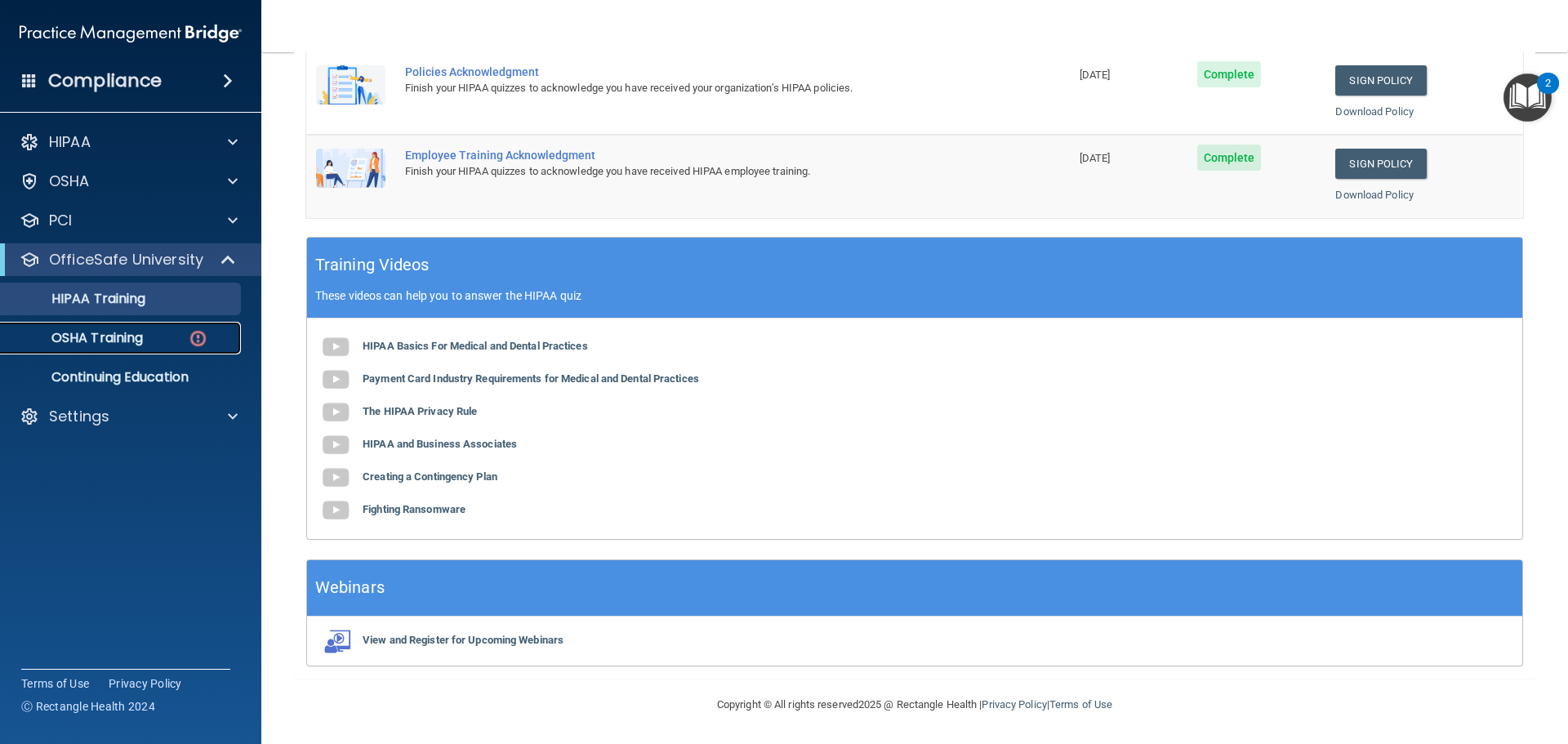
click at [125, 351] on link "OSHA Training" at bounding box center [112, 338] width 257 height 33
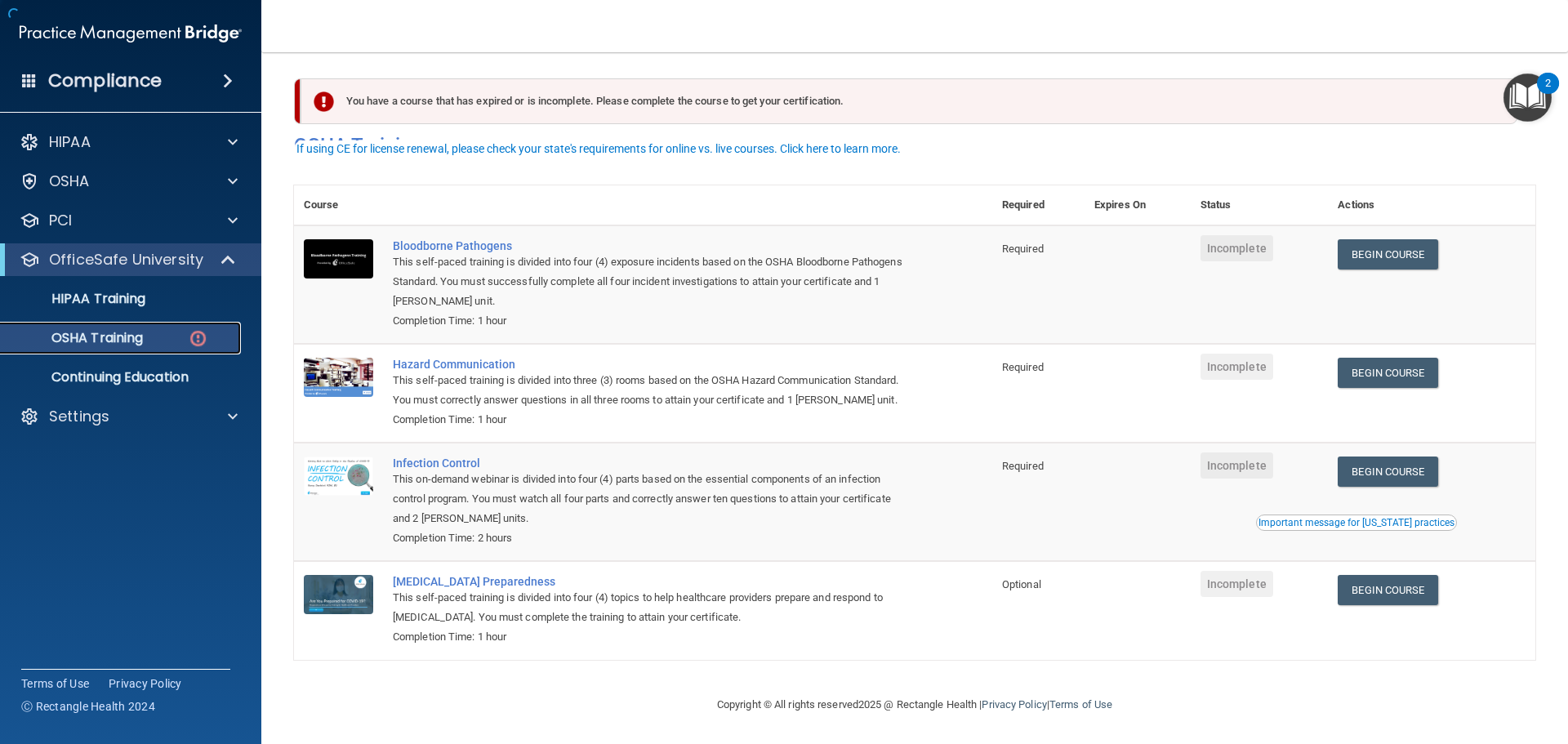
scroll to position [27, 0]
click at [1391, 239] on link "Begin Course" at bounding box center [1388, 254] width 100 height 30
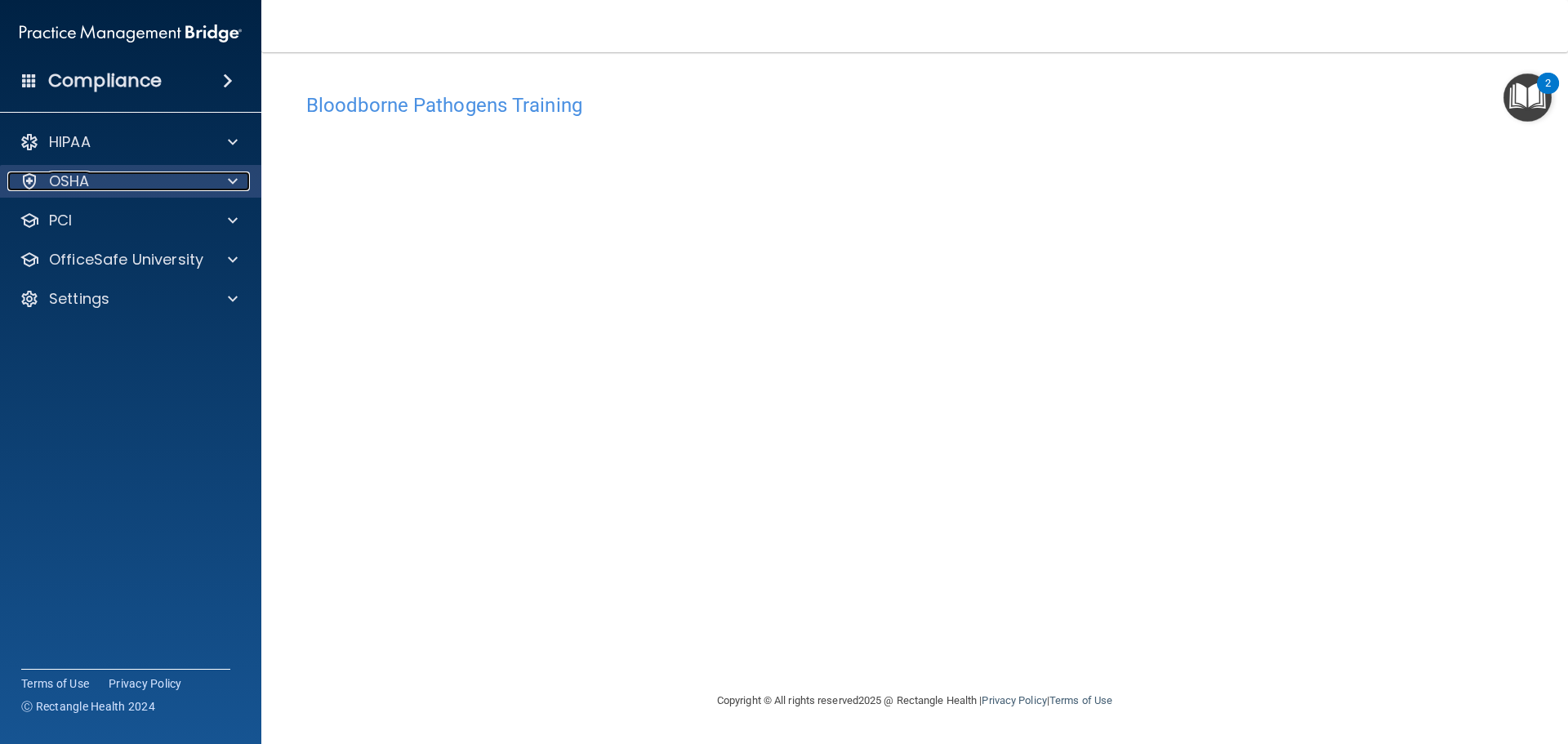
click at [151, 190] on div "OSHA" at bounding box center [109, 182] width 203 height 20
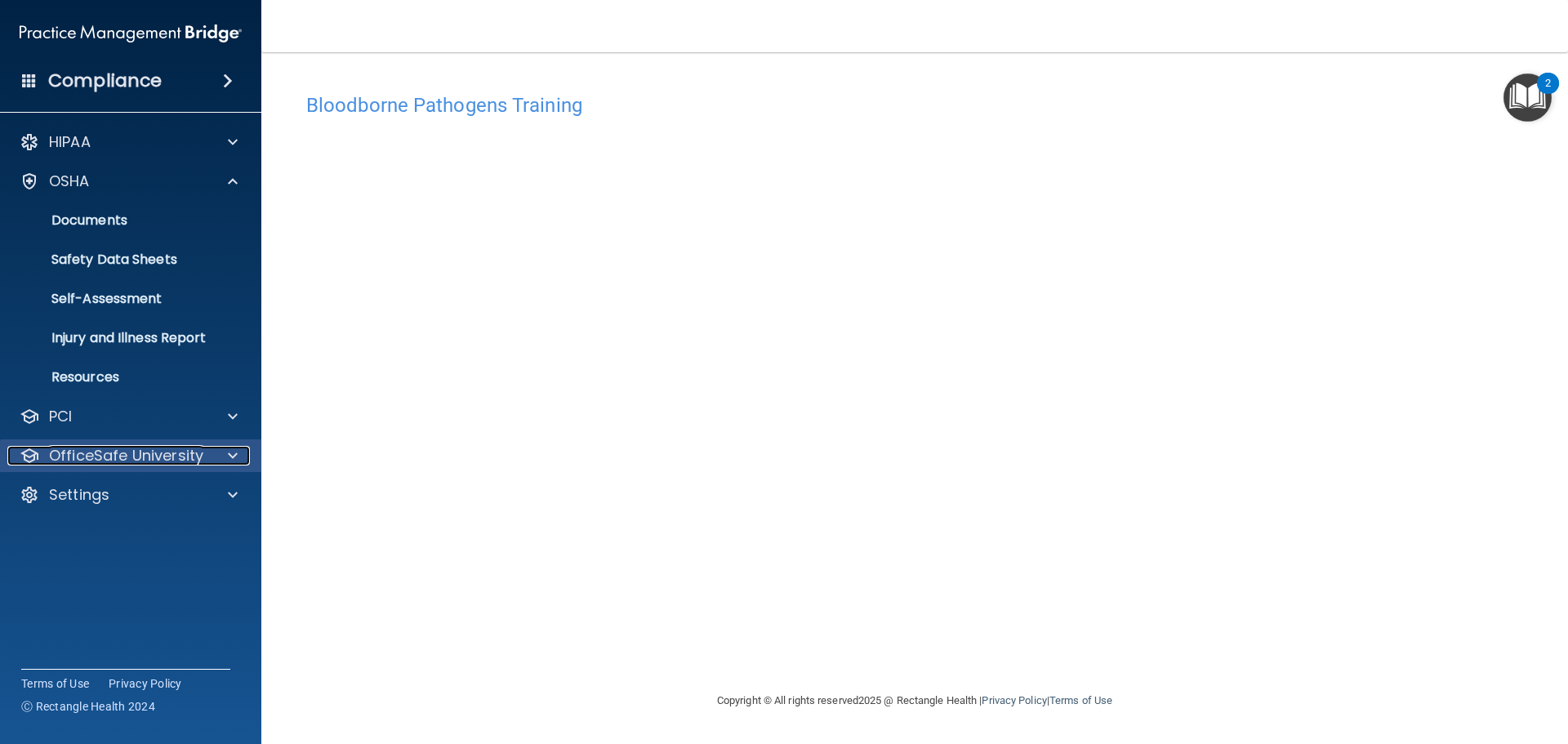
click at [190, 454] on p "OfficeSafe University" at bounding box center [126, 456] width 155 height 20
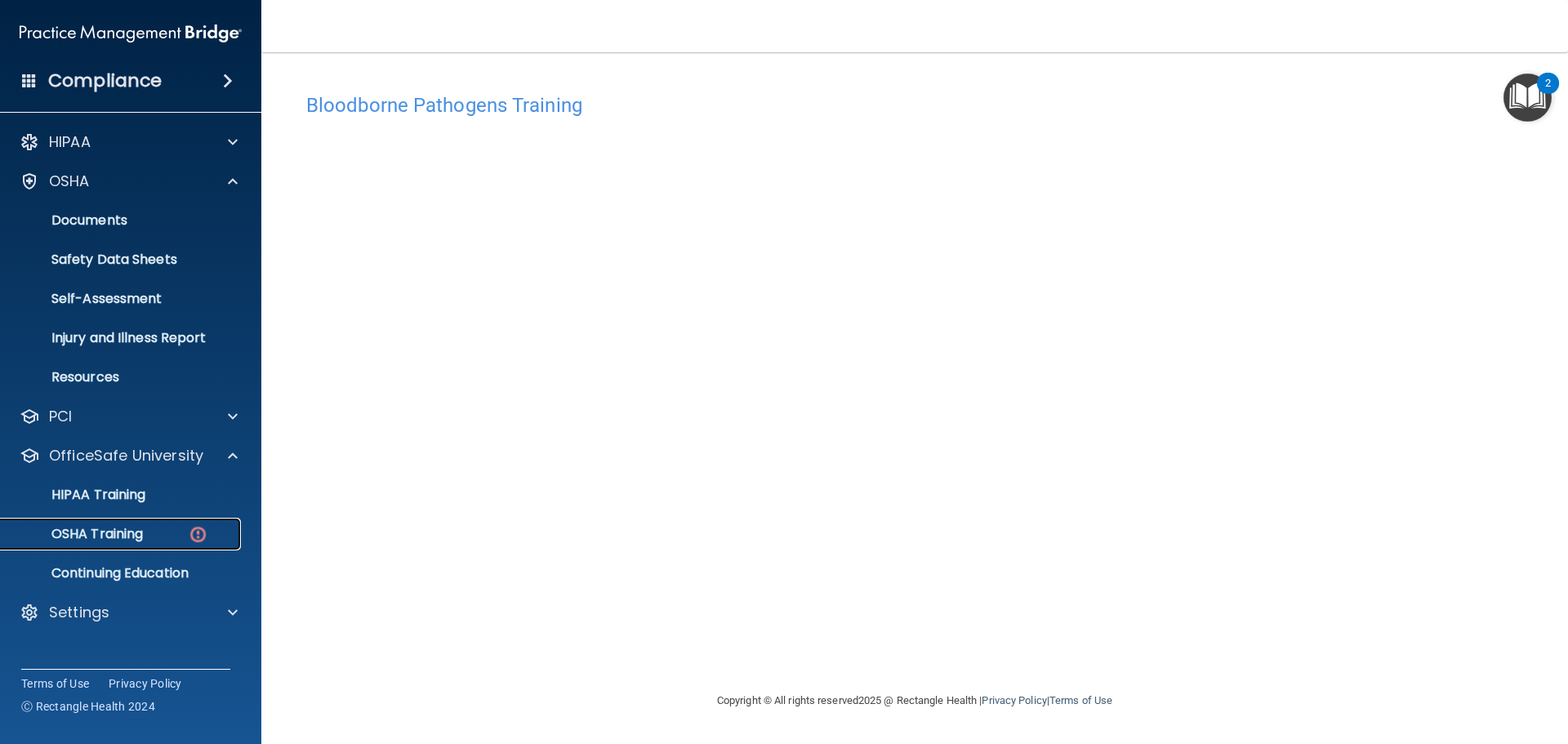
click at [140, 533] on p "OSHA Training" at bounding box center [77, 534] width 133 height 16
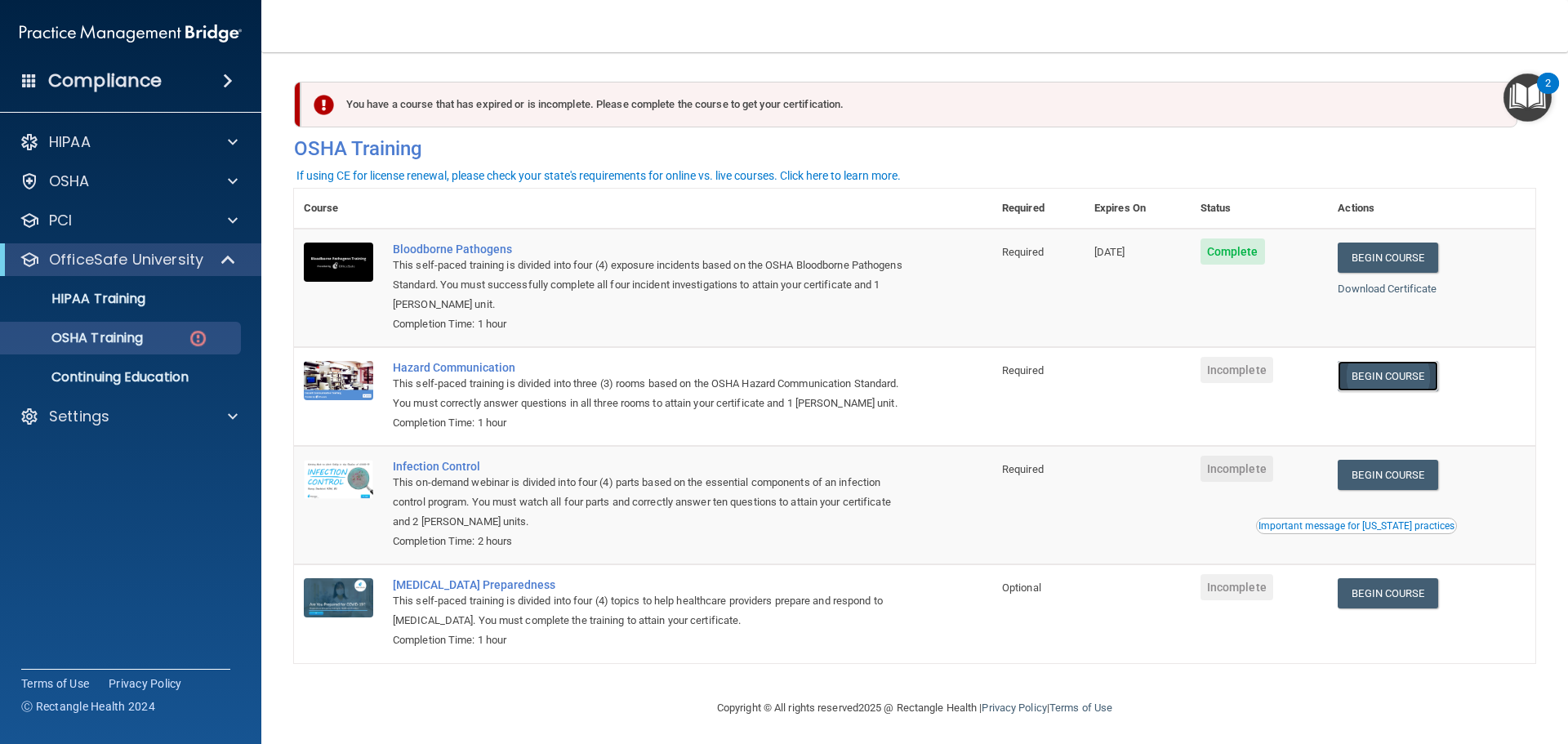
click at [1399, 369] on link "Begin Course" at bounding box center [1388, 376] width 100 height 30
click at [1428, 378] on link "Begin Course" at bounding box center [1388, 376] width 100 height 30
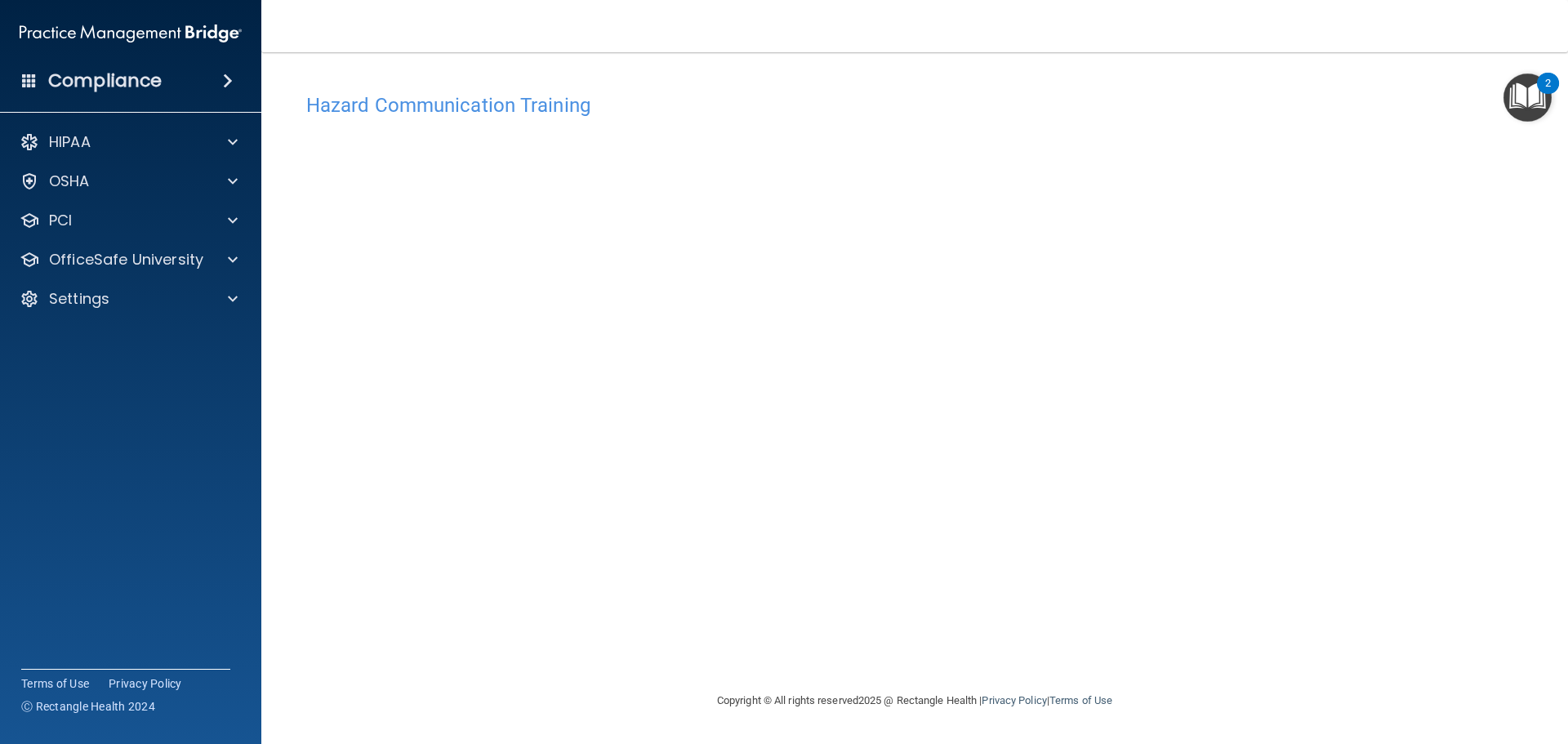
click at [1520, 90] on img "Open Resource Center, 2 new notifications" at bounding box center [1527, 97] width 48 height 48
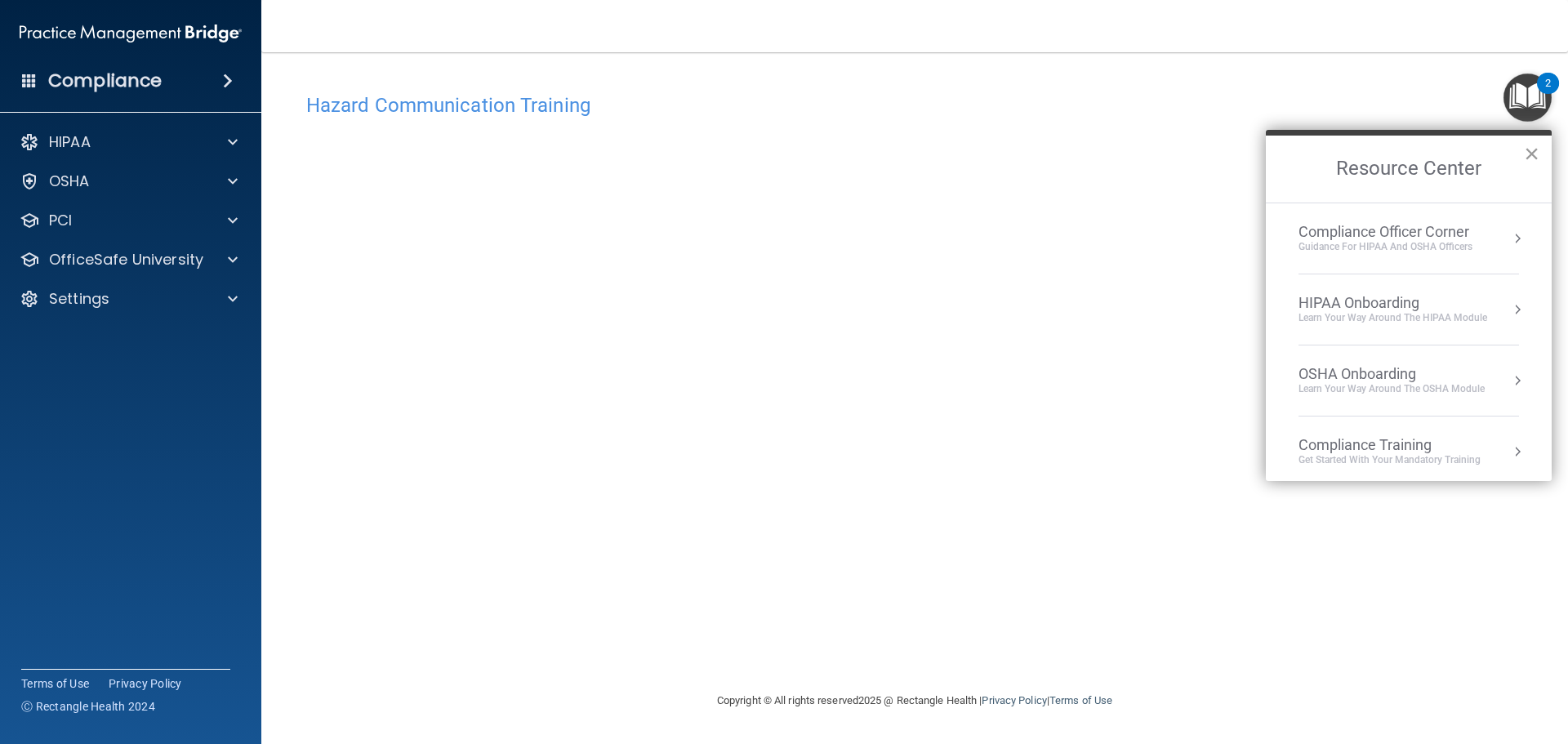
click at [1535, 156] on button "×" at bounding box center [1531, 154] width 16 height 26
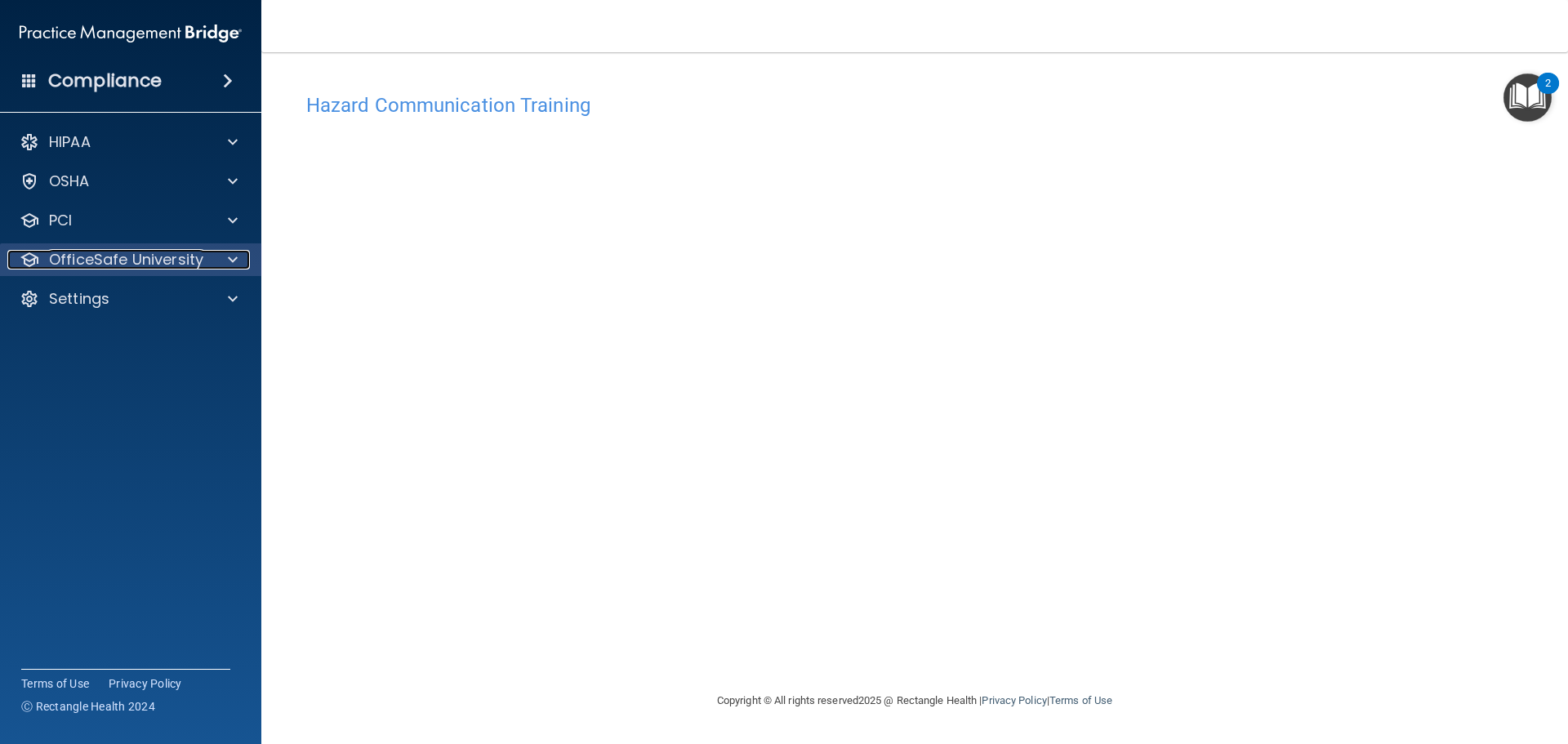
click at [211, 261] on div at bounding box center [230, 259] width 41 height 20
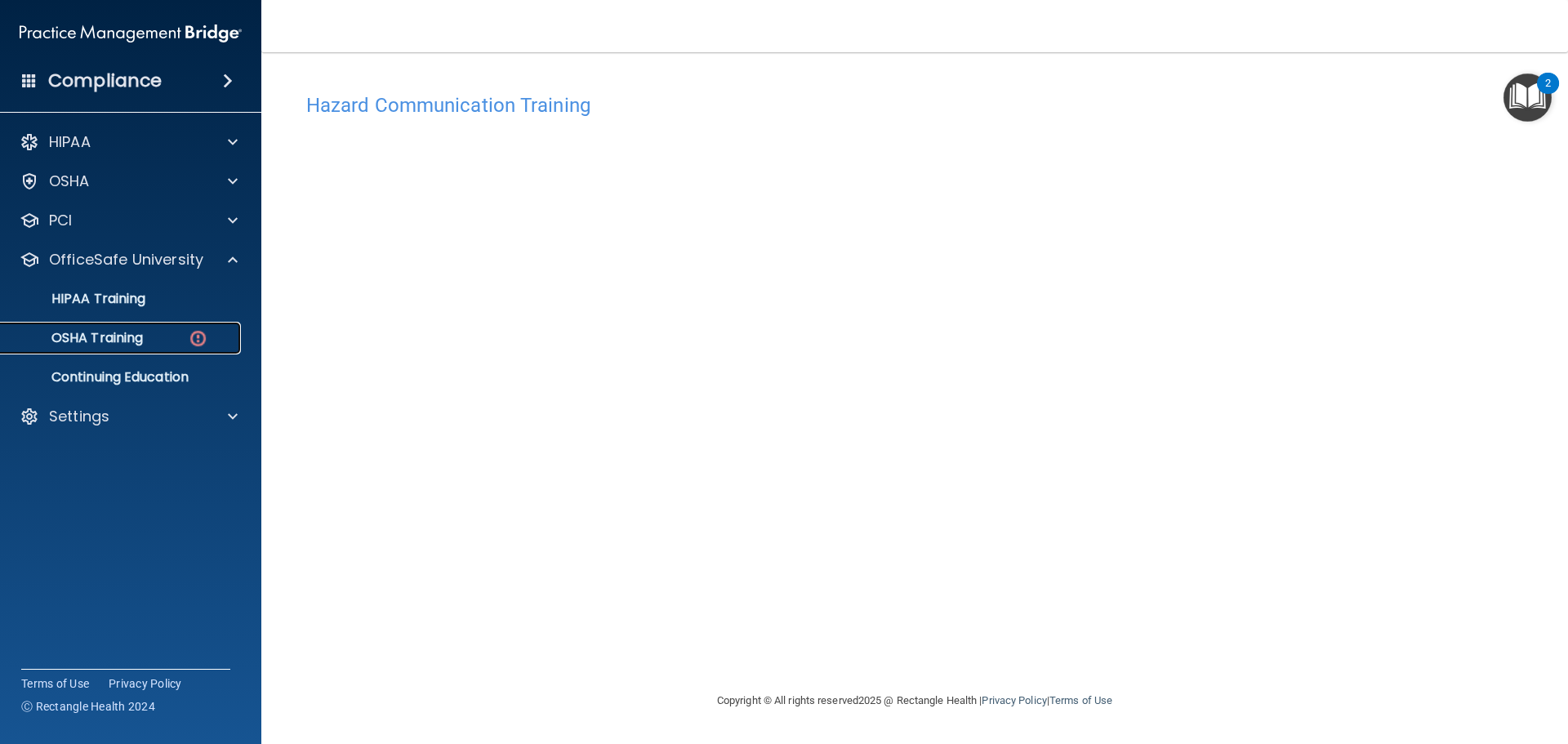
click at [190, 347] on img at bounding box center [198, 338] width 20 height 20
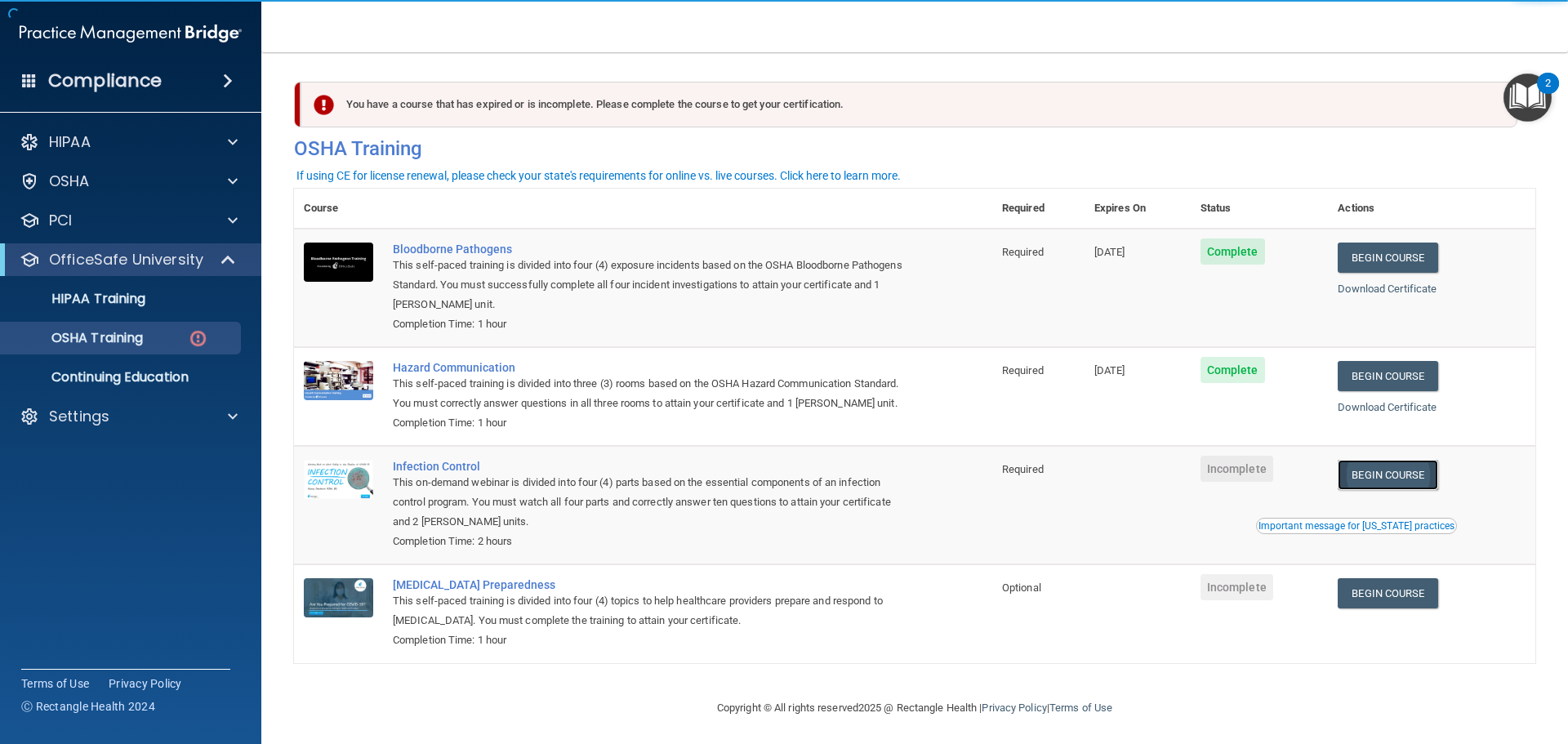
click at [1378, 490] on link "Begin Course" at bounding box center [1388, 475] width 100 height 30
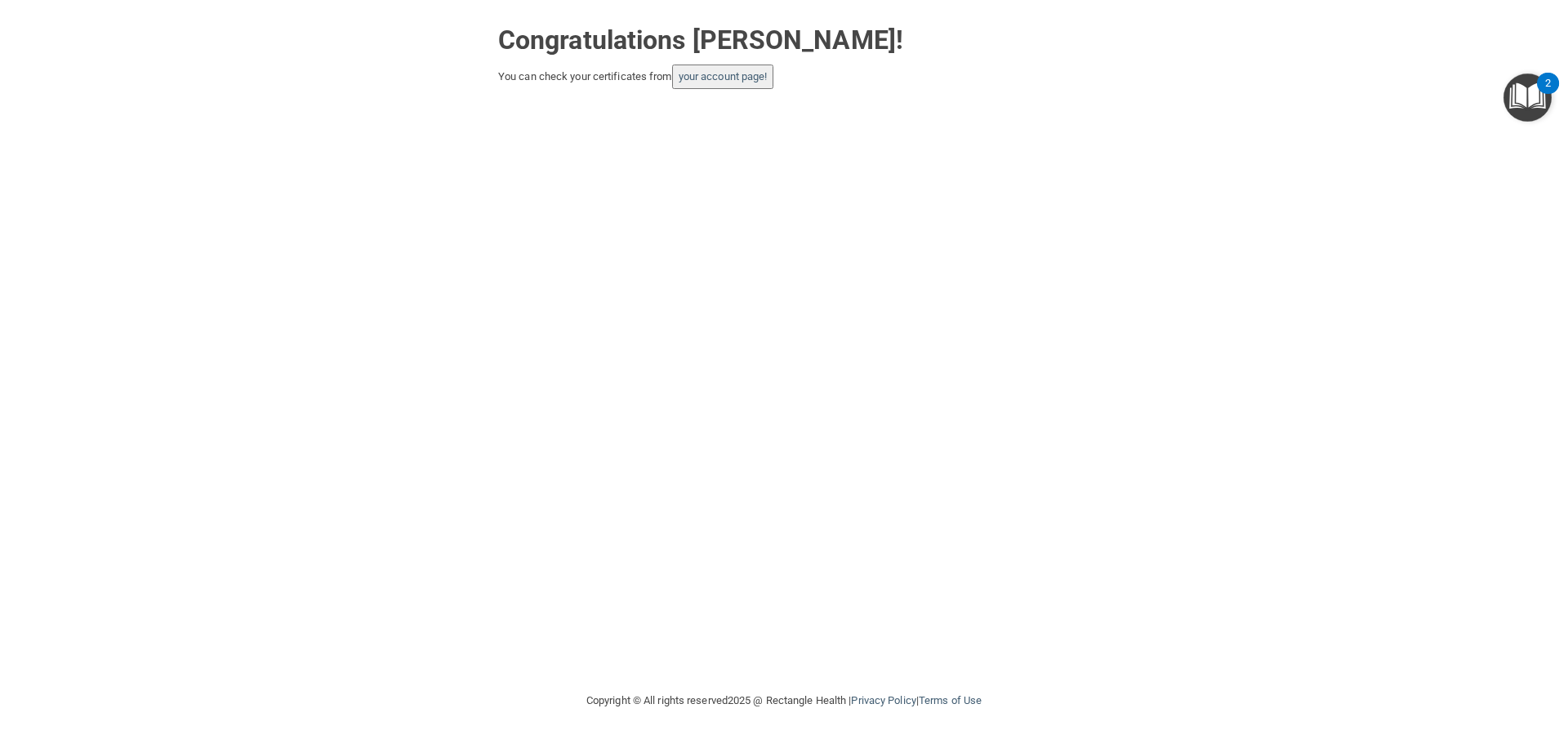
click at [1298, 94] on div "Congratulations [PERSON_NAME]! You can check your certificates from your accoun…" at bounding box center [784, 345] width 1503 height 658
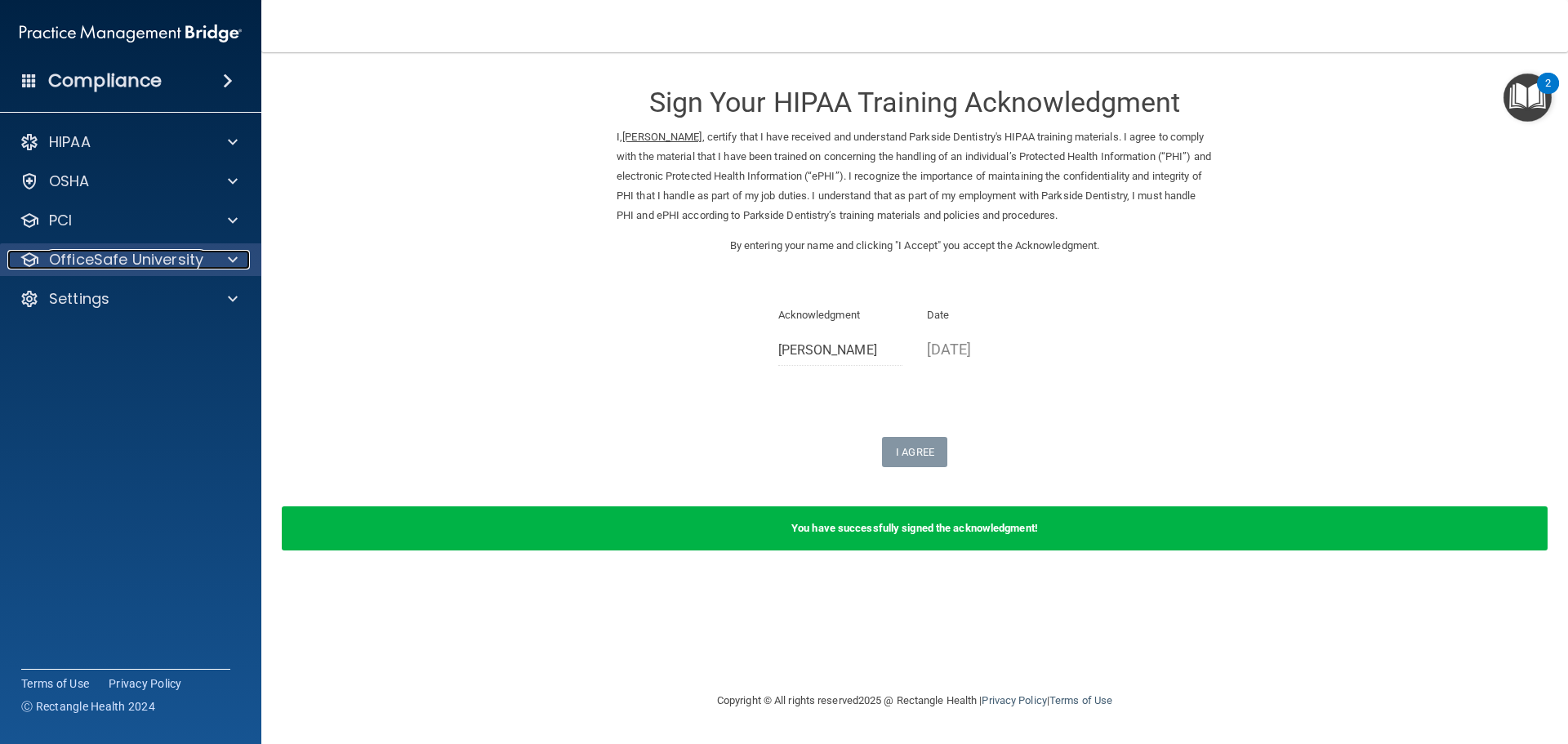
click at [100, 260] on p "OfficeSafe University" at bounding box center [126, 259] width 155 height 20
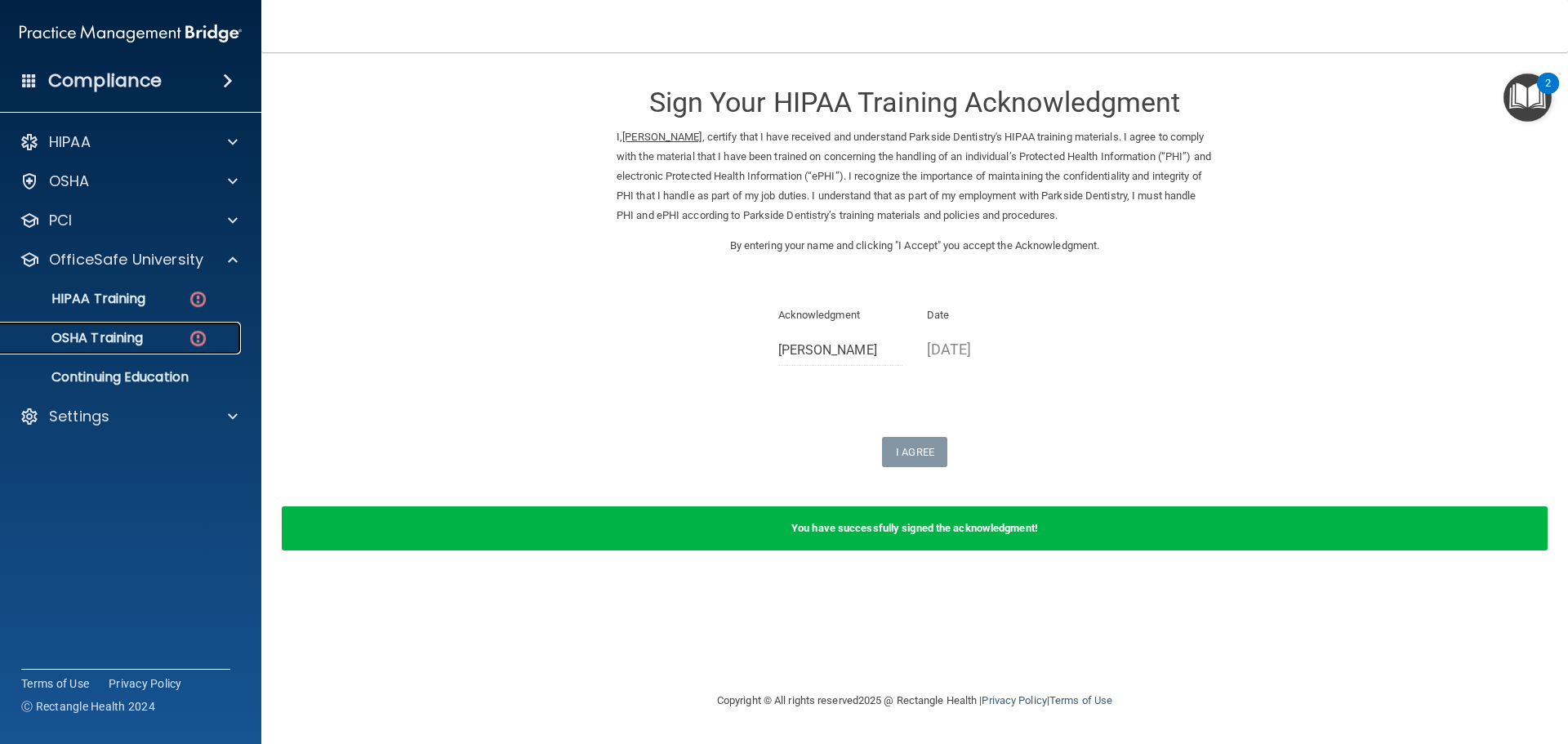
click at [191, 340] on img at bounding box center [198, 338] width 20 height 20
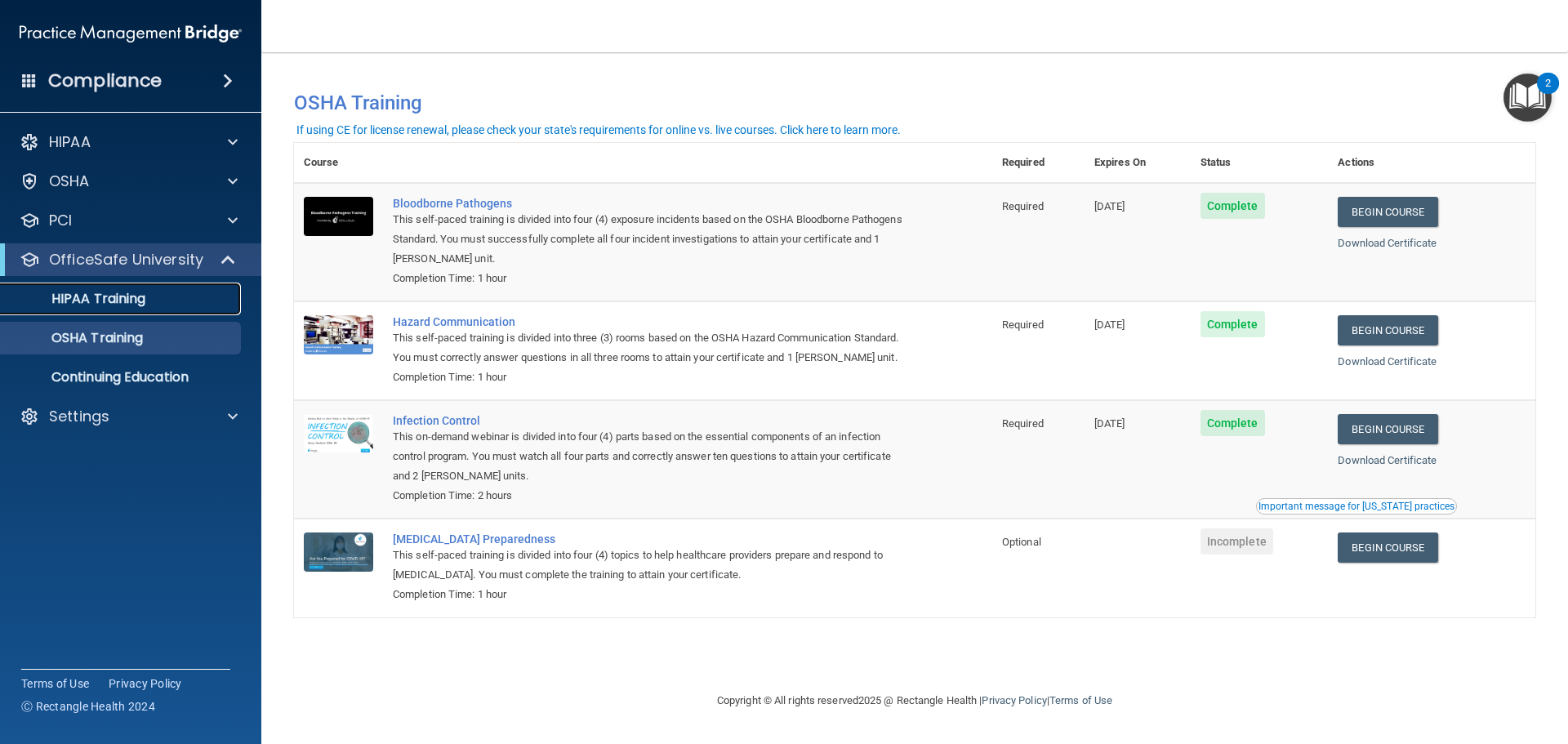
click at [180, 285] on link "HIPAA Training" at bounding box center [112, 299] width 257 height 33
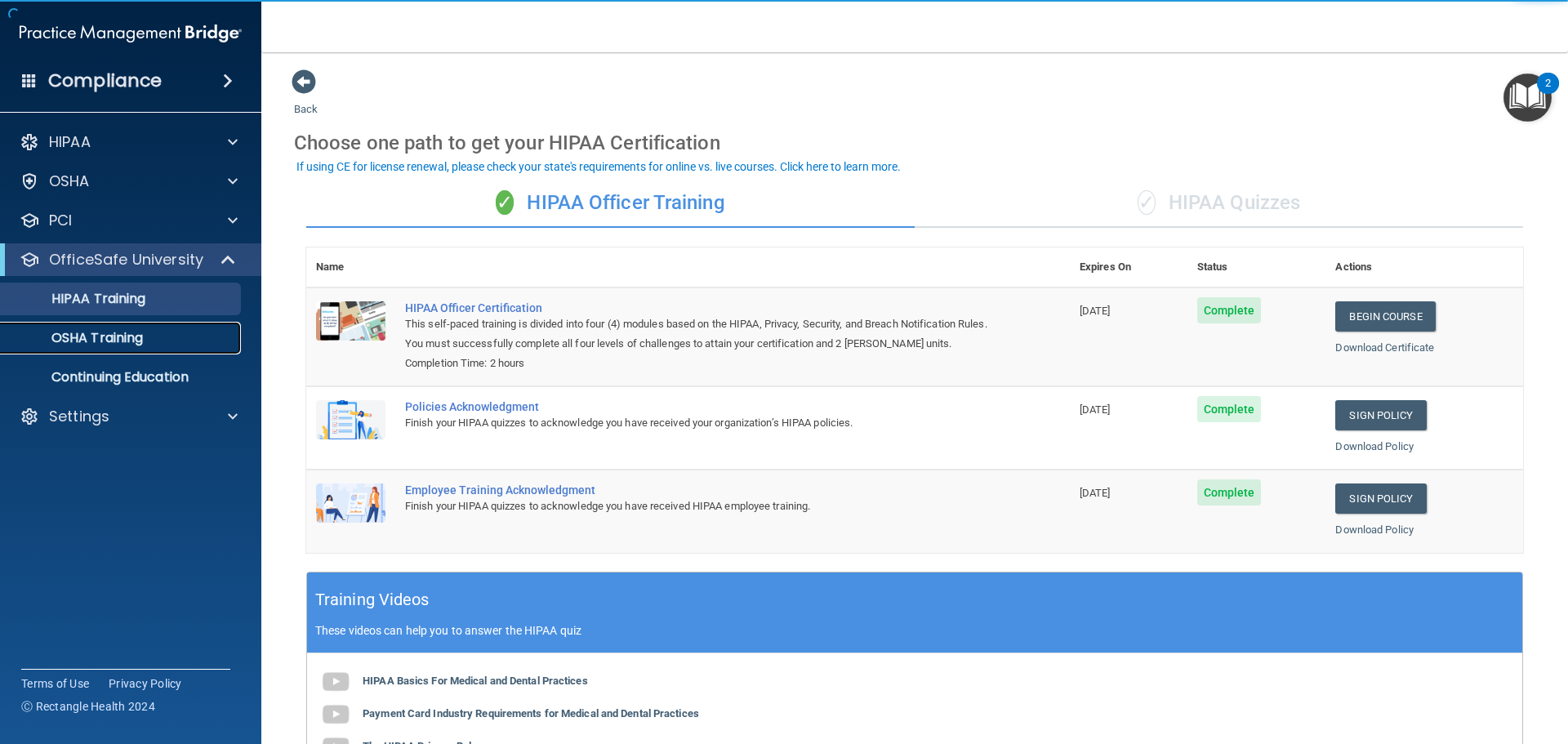
click at [173, 339] on div "OSHA Training" at bounding box center [122, 338] width 223 height 16
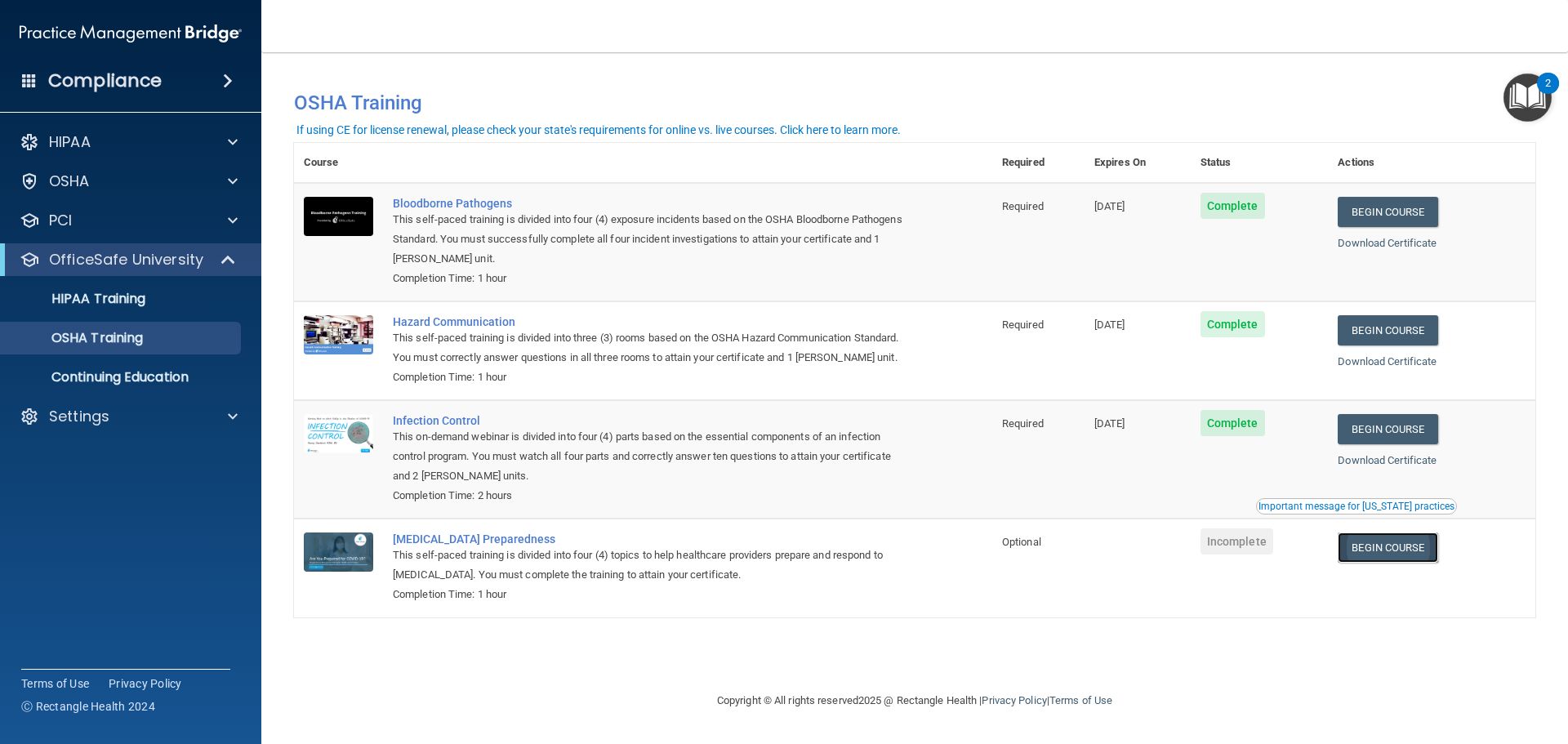
click at [1403, 556] on link "Begin Course" at bounding box center [1388, 548] width 100 height 30
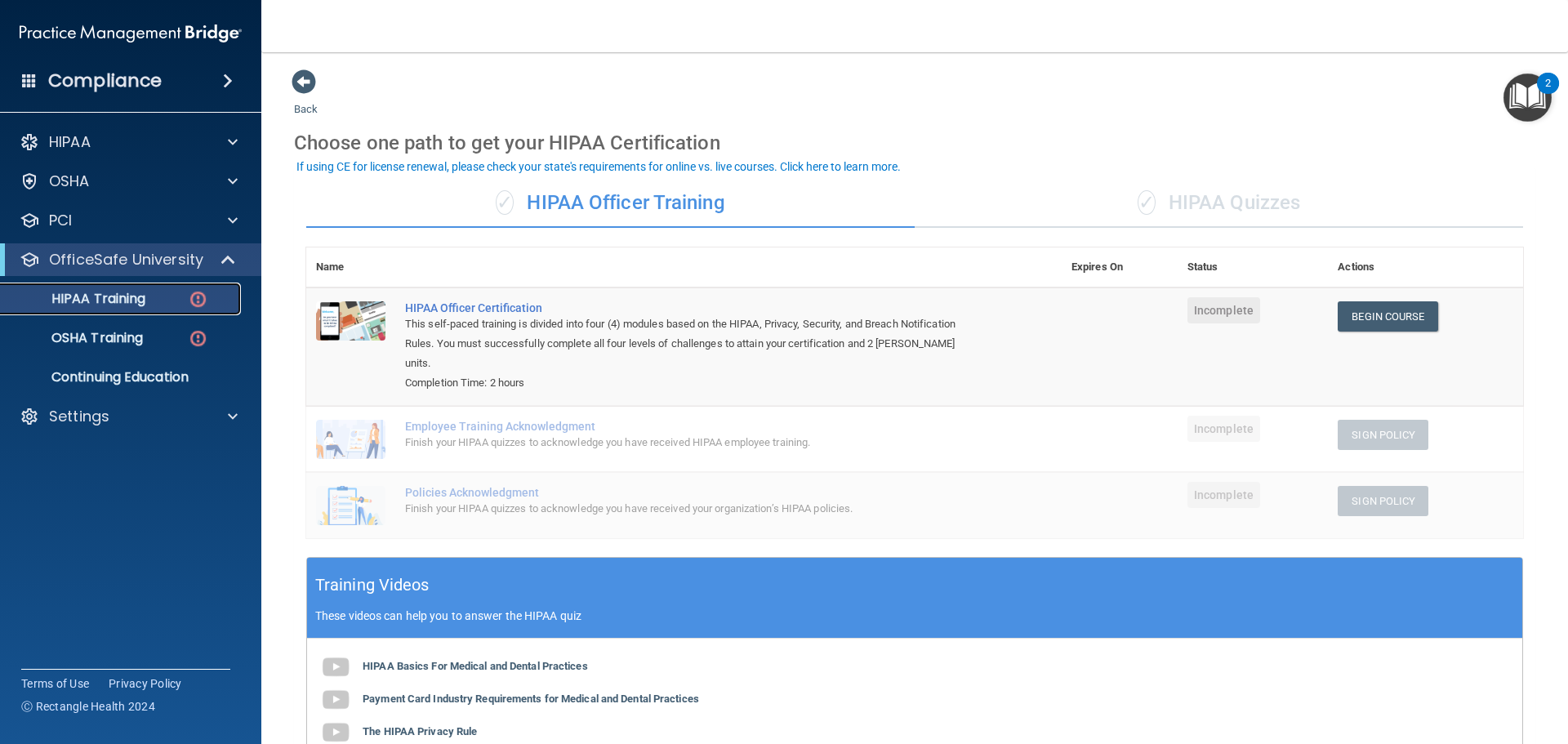
click at [133, 299] on p "HIPAA Training" at bounding box center [78, 299] width 135 height 16
click at [135, 338] on p "OSHA Training" at bounding box center [77, 338] width 133 height 16
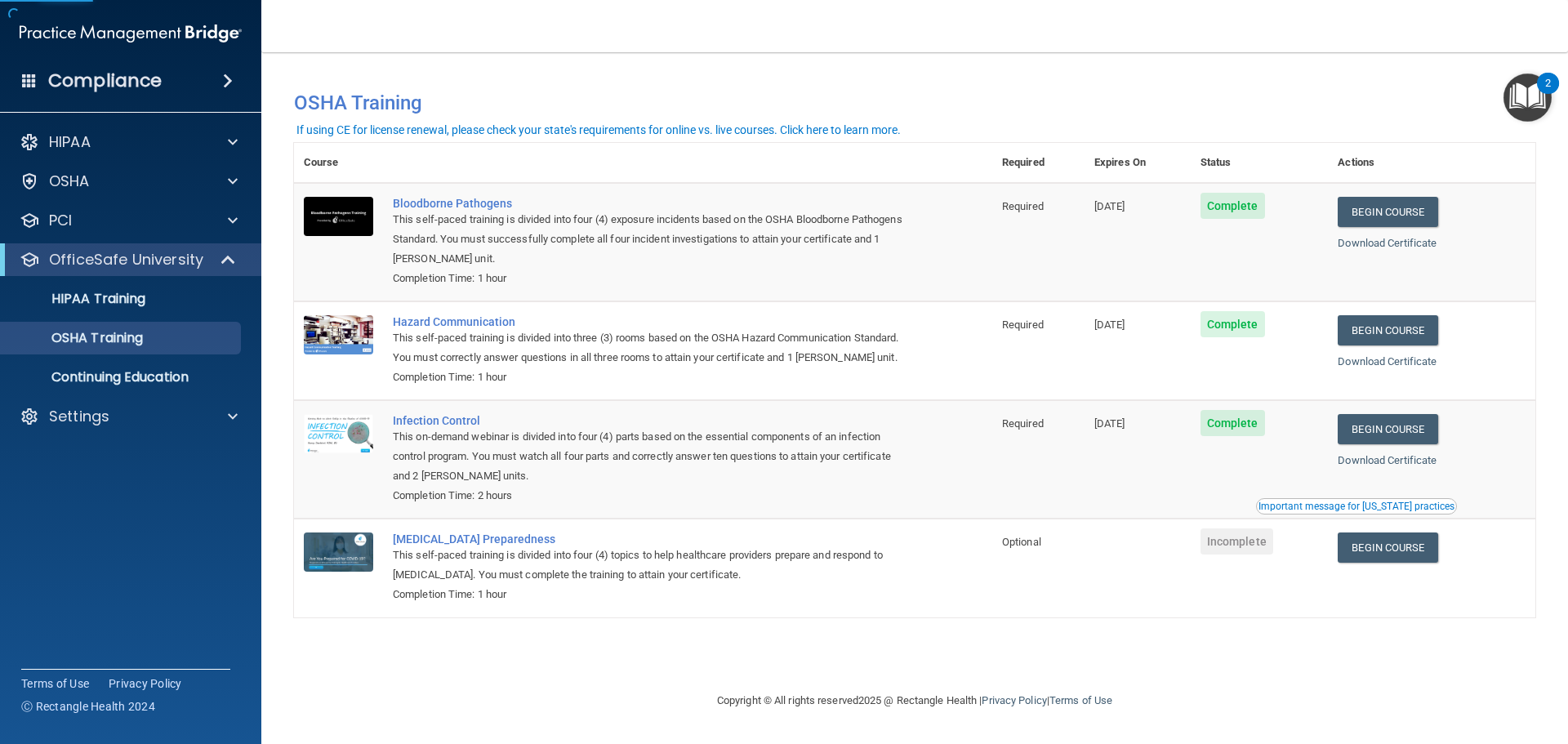
click at [143, 318] on ul "HIPAA Training OSHA Training Continuing Education" at bounding box center [131, 335] width 295 height 118
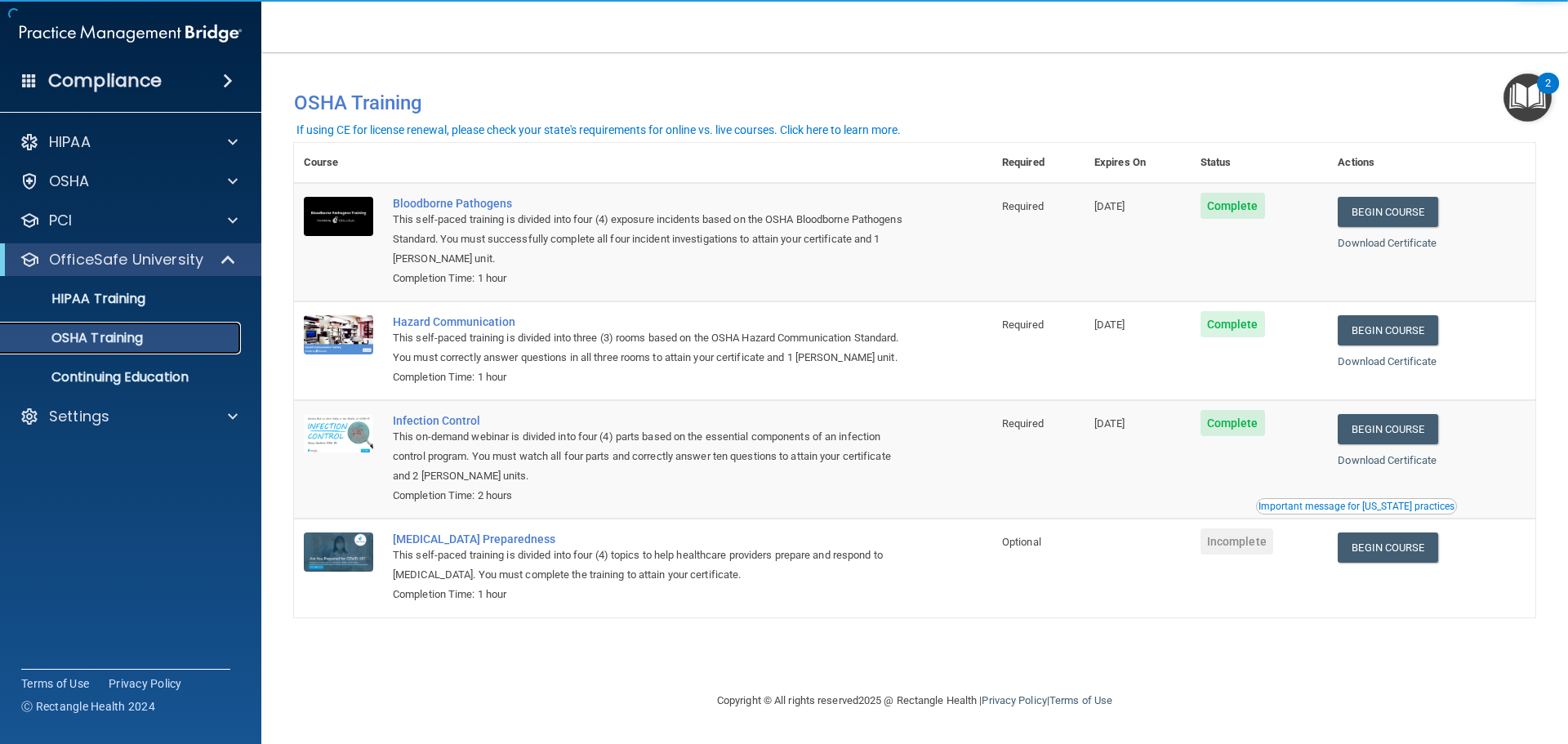
click at [149, 339] on div "OSHA Training" at bounding box center [122, 338] width 223 height 16
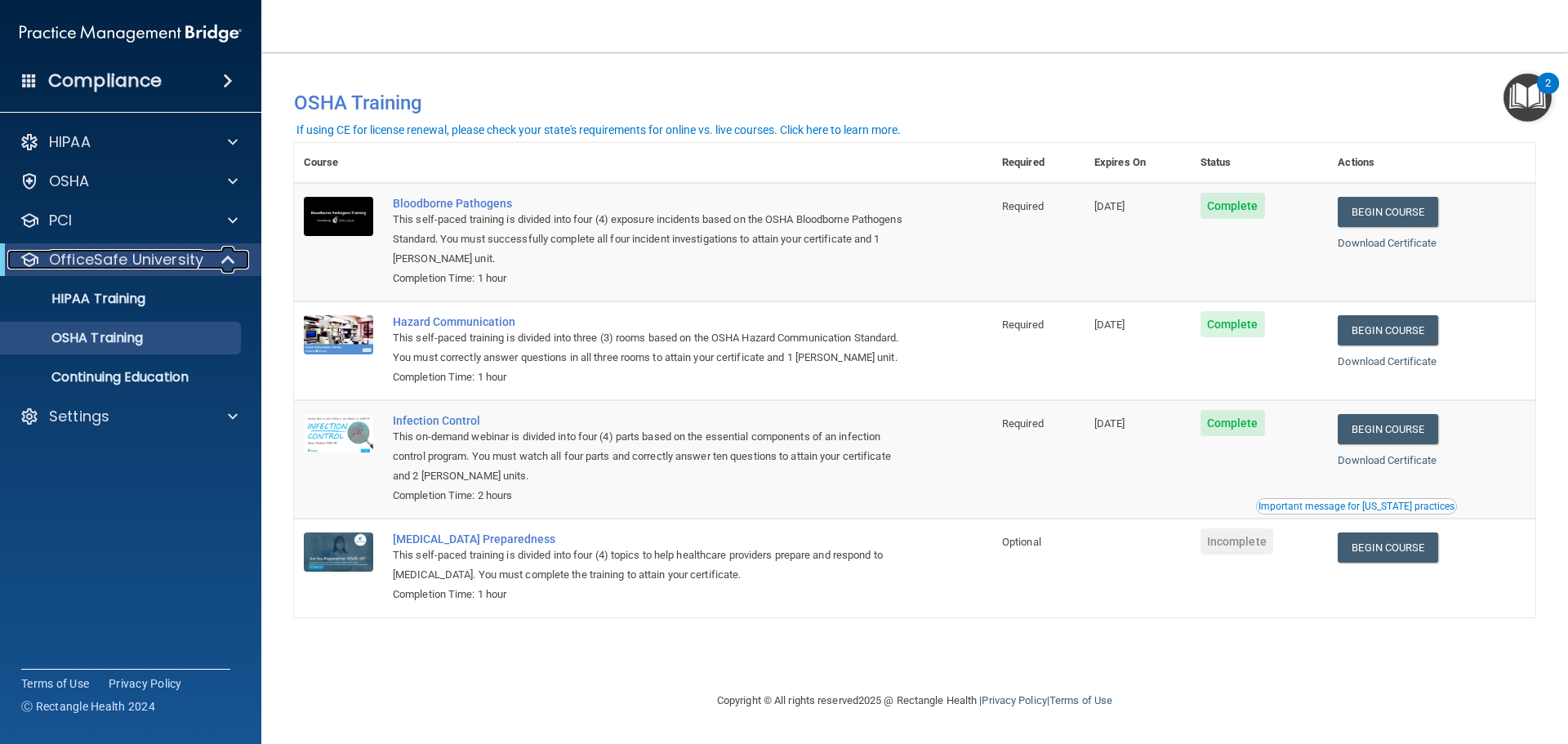
click at [165, 262] on p "OfficeSafe University" at bounding box center [126, 259] width 155 height 20
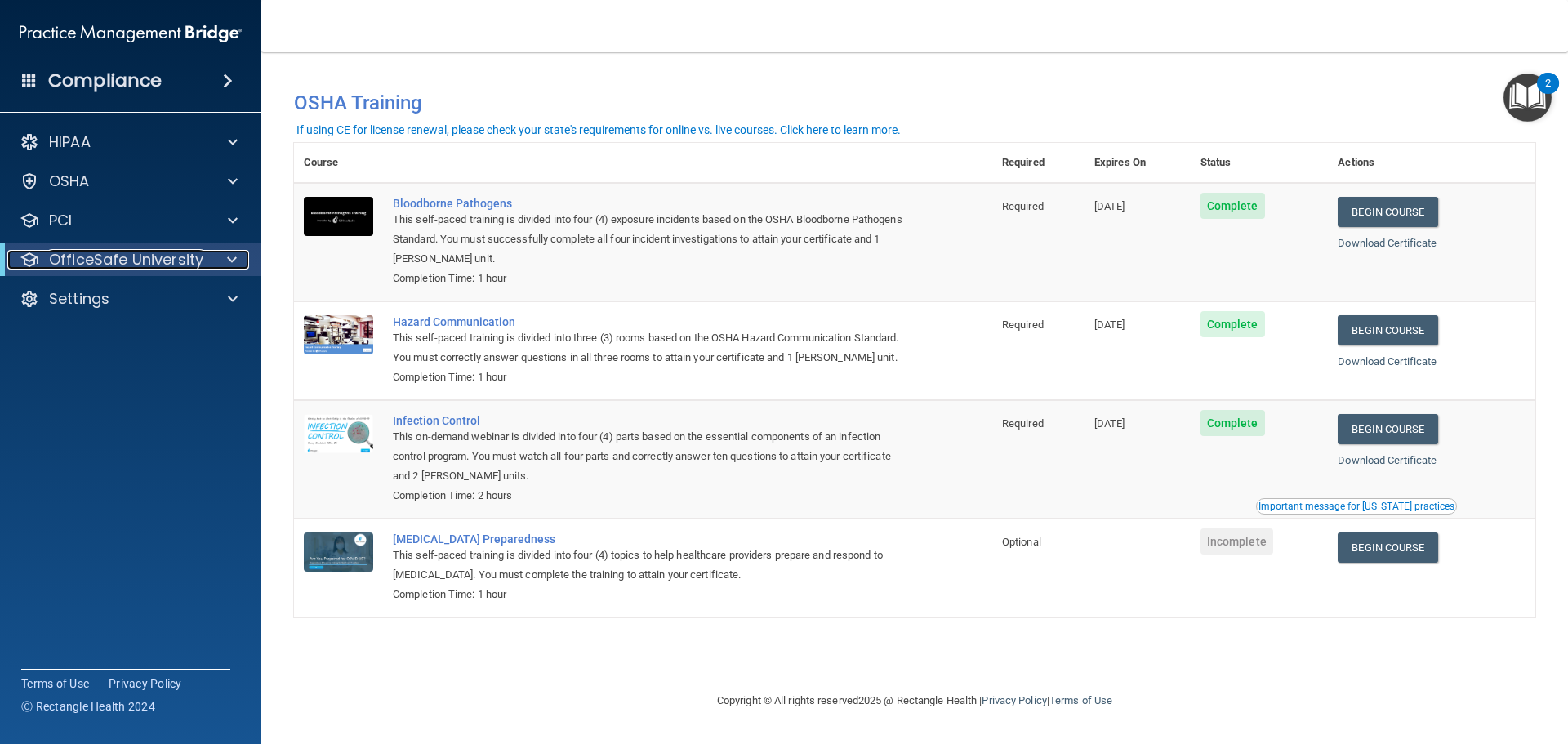
click at [165, 262] on p "OfficeSafe University" at bounding box center [126, 259] width 155 height 20
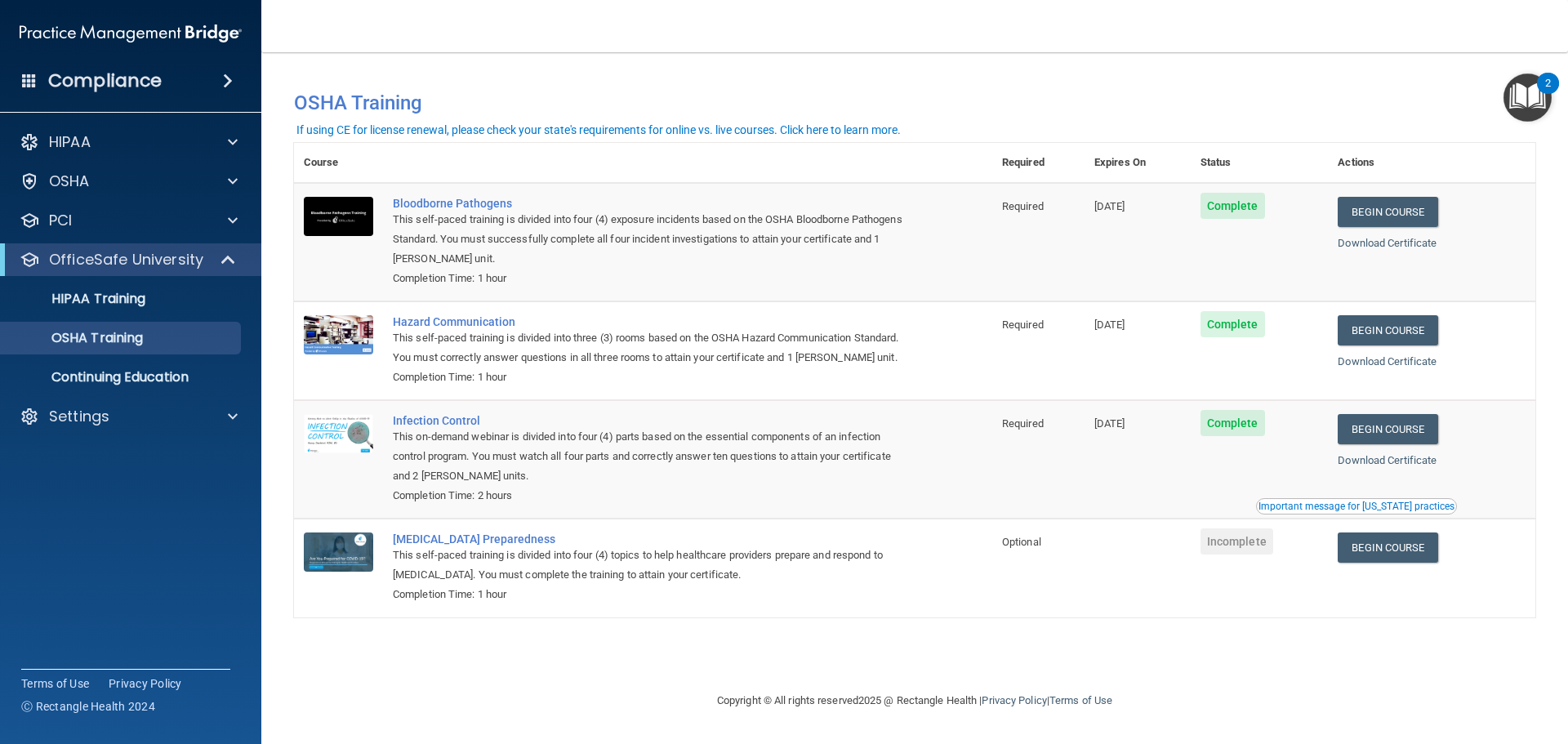
click at [160, 78] on h4 "Compliance" at bounding box center [105, 81] width 114 height 23
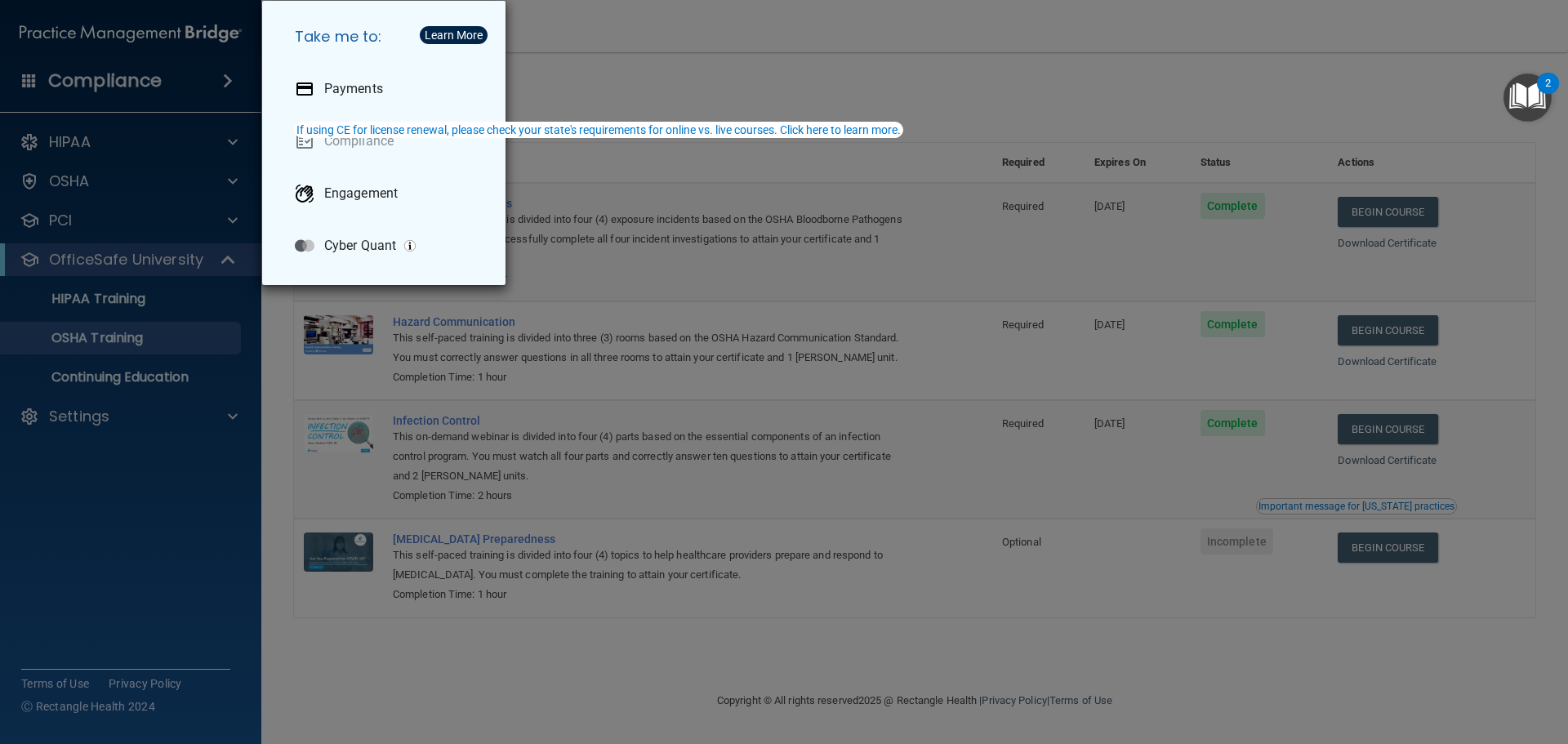
click at [159, 77] on div "Take me to: Payments Compliance Engagement Cyber Quant" at bounding box center [784, 372] width 1568 height 744
